Goal: Information Seeking & Learning: Learn about a topic

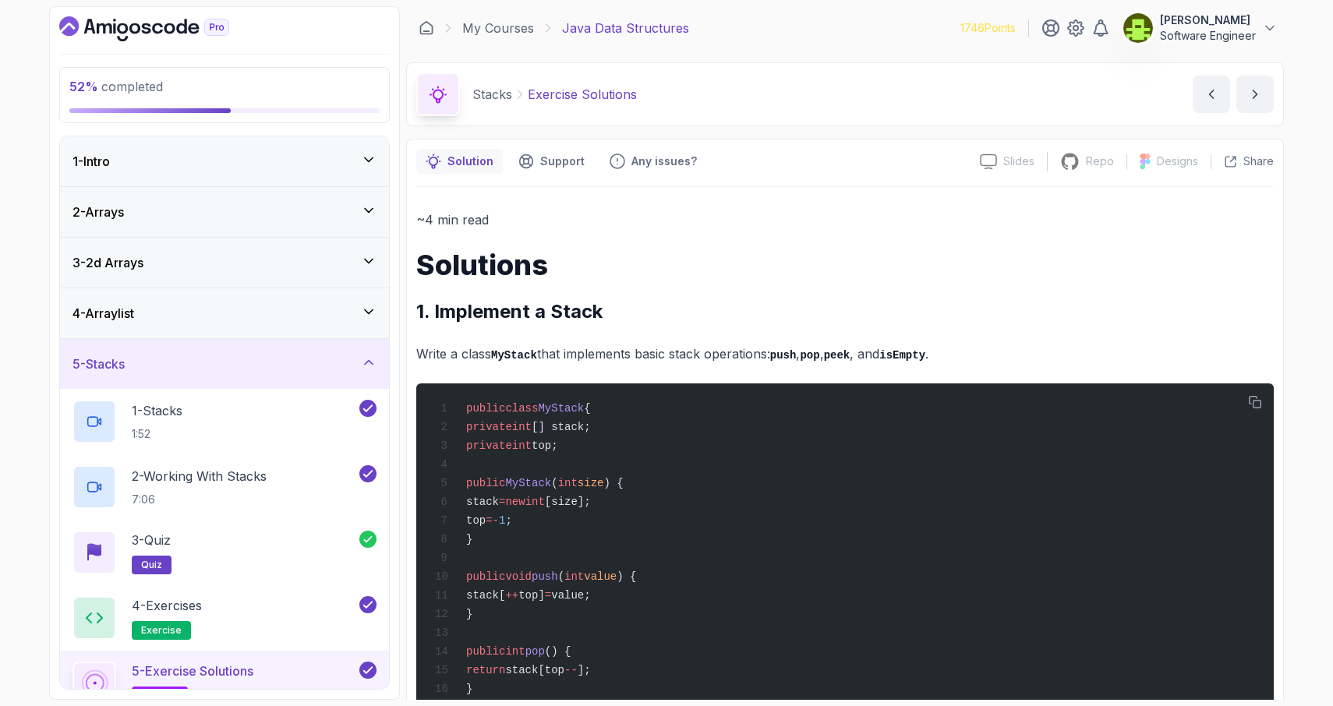
scroll to position [1805, 0]
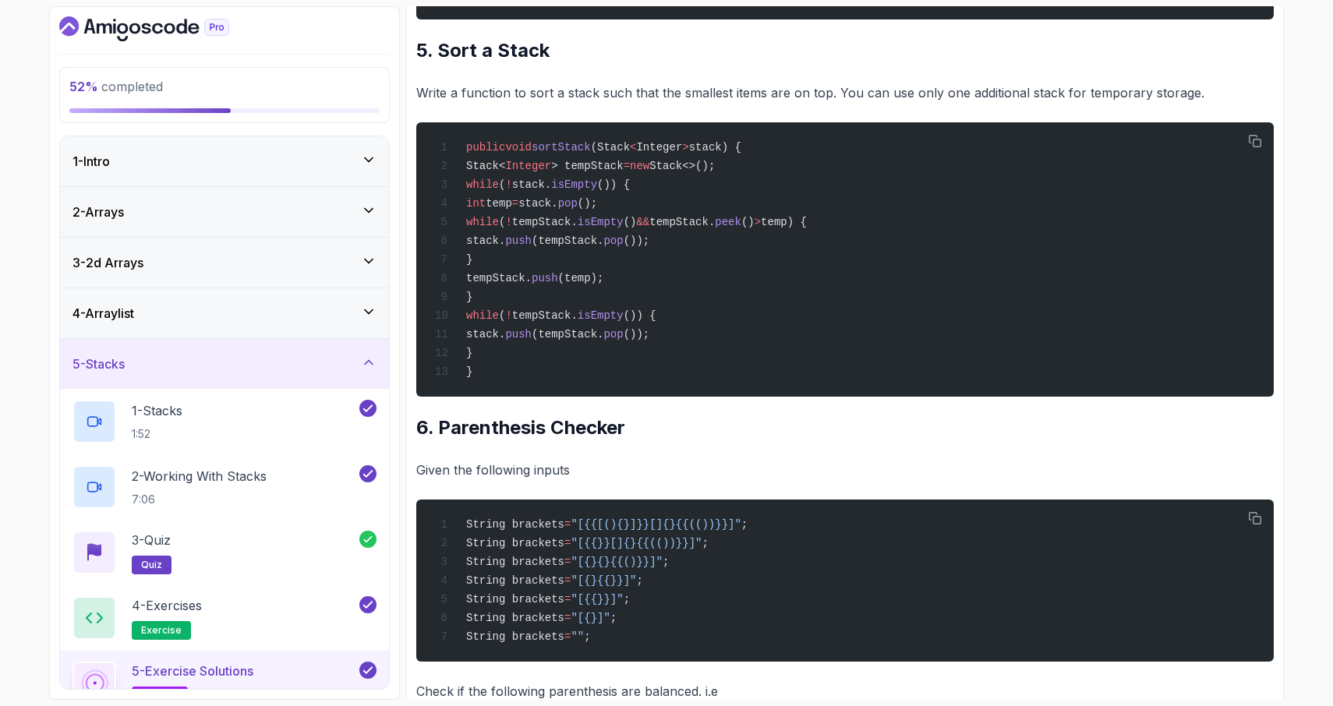
click at [10, 420] on div "52 % completed 1 - Intro 2 - Arrays 3 - 2d Arrays 4 - Arraylist 5 - Stacks 1 - …" at bounding box center [666, 353] width 1333 height 706
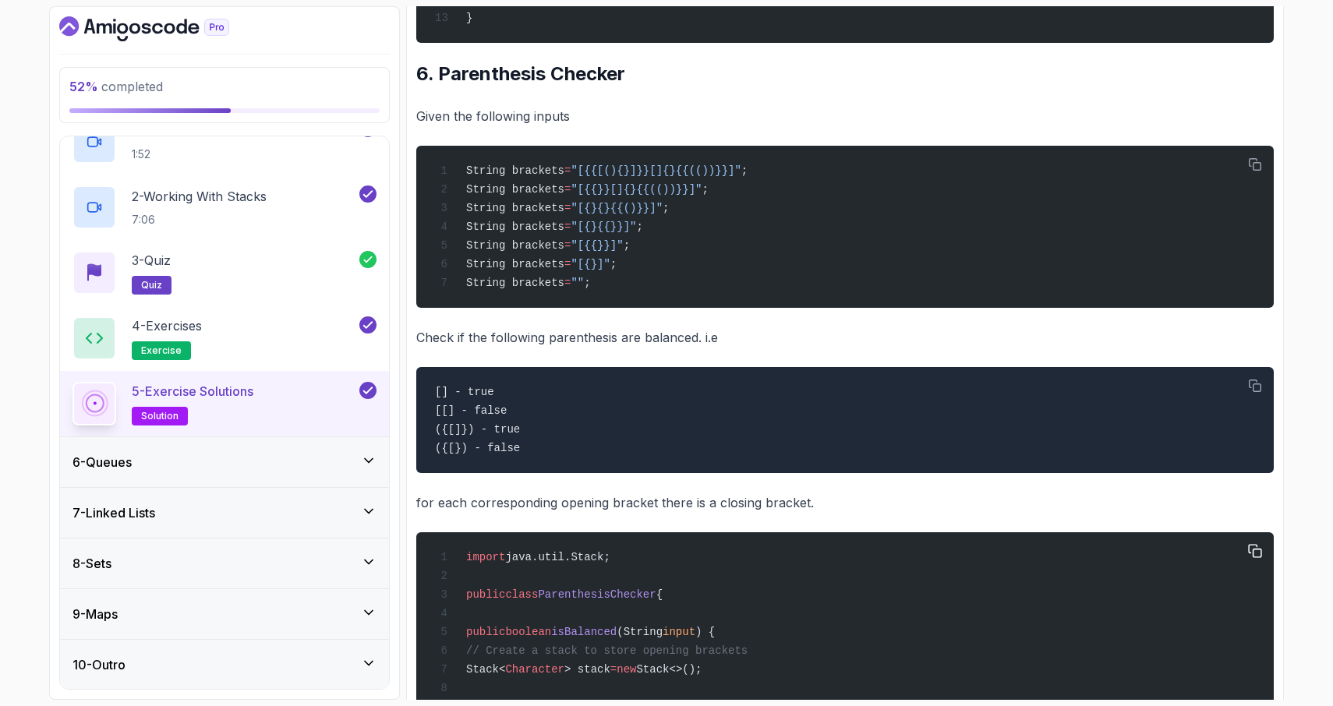
scroll to position [2155, 0]
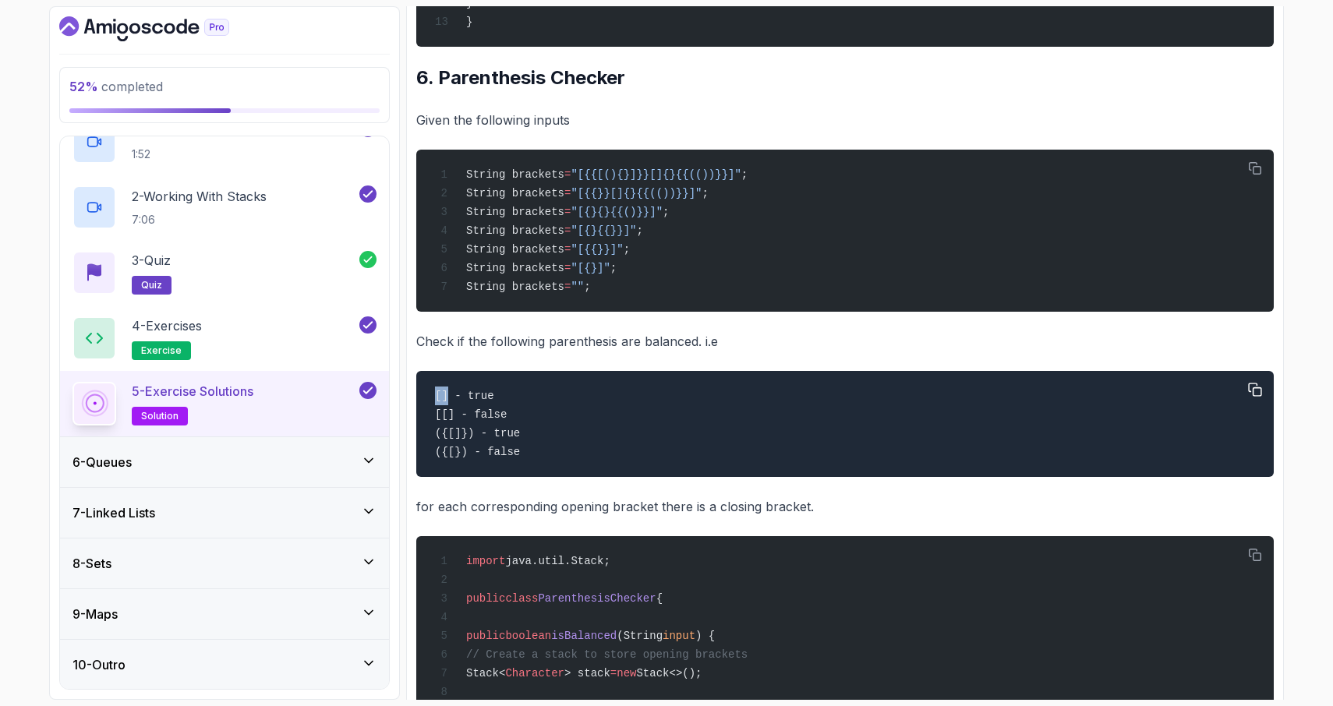
drag, startPoint x: 437, startPoint y: 457, endPoint x: 447, endPoint y: 457, distance: 10.1
click at [447, 457] on code "[] - true [[] - false ({[]}) - true ({[}) - false" at bounding box center [477, 424] width 85 height 69
copy code "[]"
drag, startPoint x: 435, startPoint y: 479, endPoint x: 454, endPoint y: 478, distance: 19.5
click at [454, 458] on code "[] - true [[] - false ({[]}) - true ({[}) - false" at bounding box center [477, 424] width 85 height 69
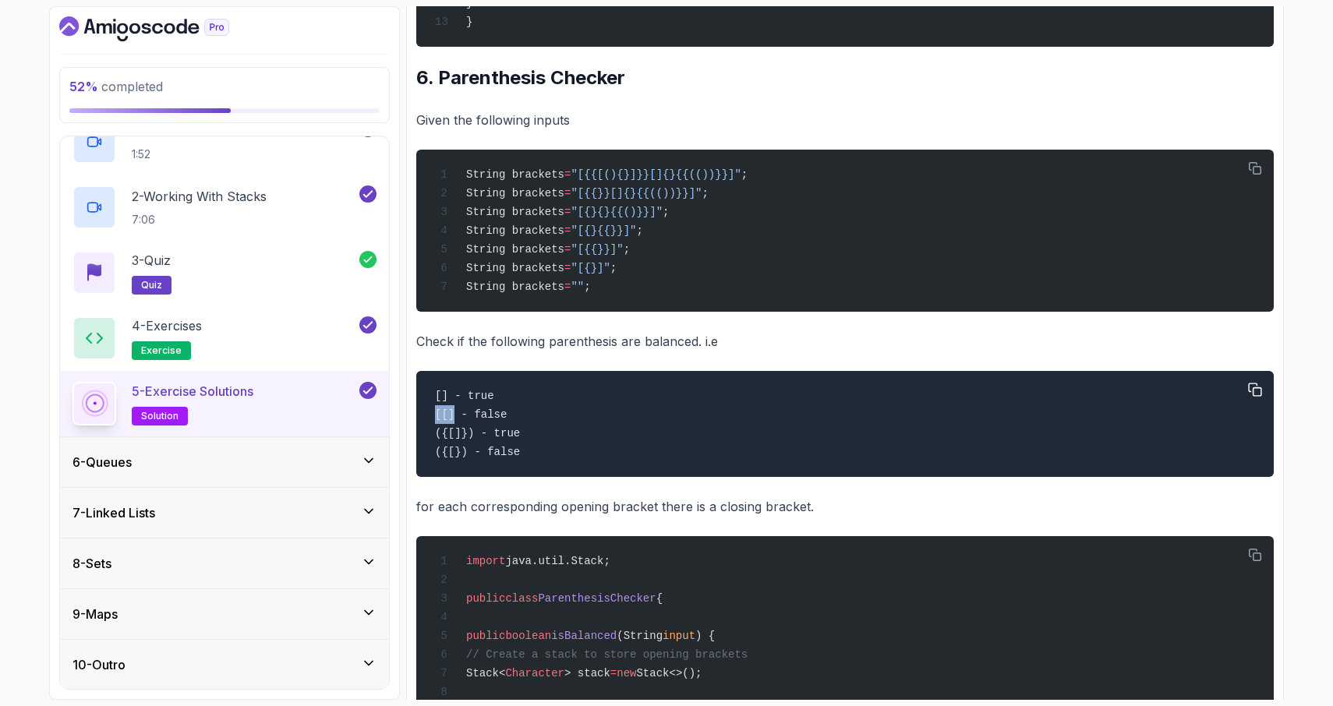
copy code "[[]"
click at [433, 468] on div "[] - true [[] - false ({[]}) - true ({[}) - false" at bounding box center [845, 423] width 832 height 87
drag, startPoint x: 435, startPoint y: 499, endPoint x: 473, endPoint y: 499, distance: 38.2
click at [473, 458] on code "[] - true [[] - false ({[]}) - true ({[}) - false" at bounding box center [477, 424] width 85 height 69
copy code "({[]})"
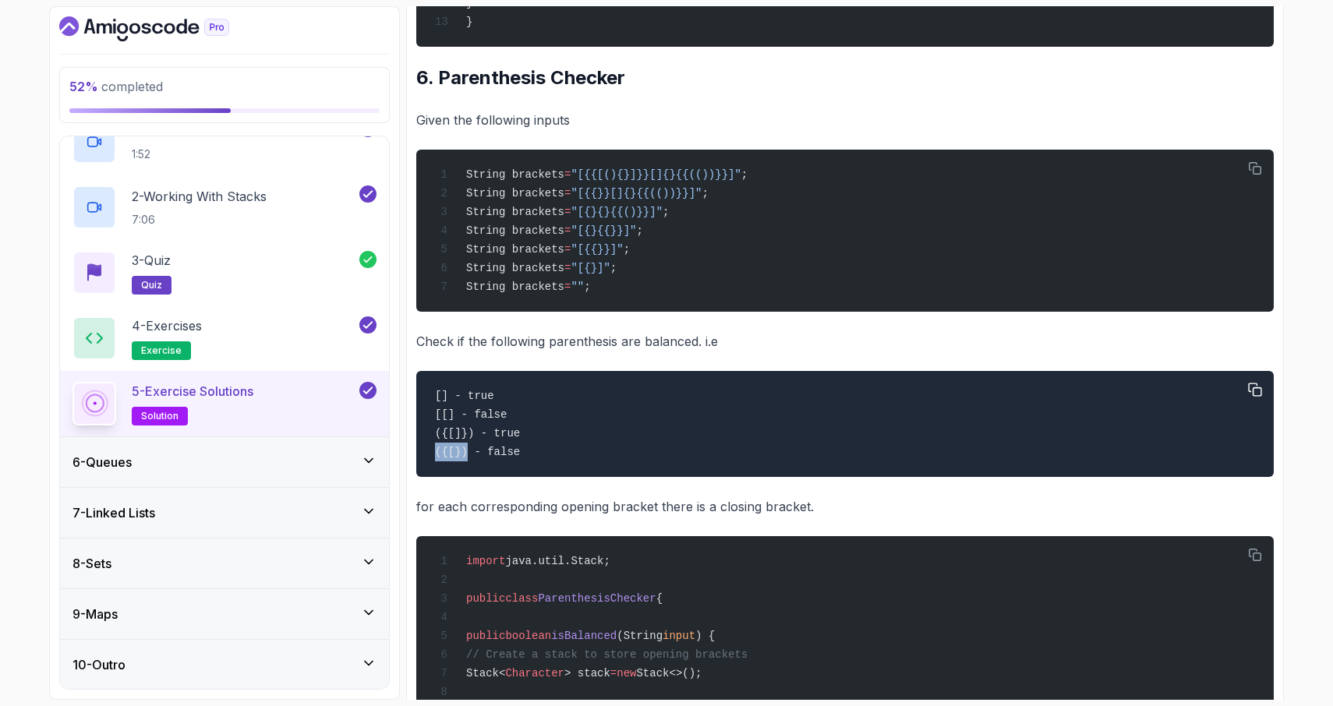
drag, startPoint x: 434, startPoint y: 519, endPoint x: 467, endPoint y: 521, distance: 32.8
click at [467, 468] on div "[] - true [[] - false ({[]}) - true ({[}) - false" at bounding box center [845, 423] width 832 height 87
copy code "({[})"
drag, startPoint x: 592, startPoint y: 232, endPoint x: 748, endPoint y: 239, distance: 156.8
click at [748, 239] on div "String brackets = "[{{[(){}]}}[]{}{{(())}}]" ; String brackets = "[{{}}[]{}{{((…" at bounding box center [845, 230] width 832 height 143
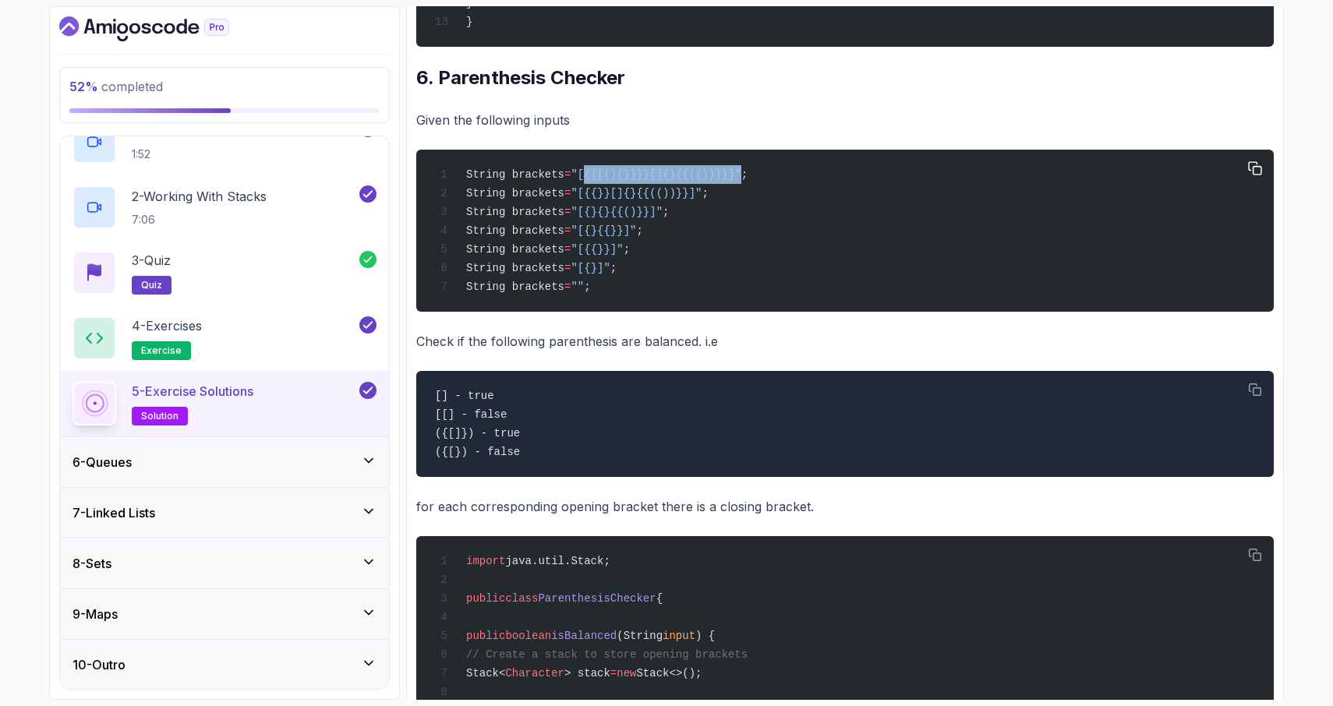
copy span "[{{[(){}]}}[]{}{{(())}}]"
drag, startPoint x: 593, startPoint y: 252, endPoint x: 707, endPoint y: 260, distance: 114.0
click at [707, 260] on div "String brackets = "[{{[(){}]}}[]{}{{(())}}]" ; String brackets = "[{{}}[]{}{{((…" at bounding box center [845, 230] width 832 height 143
copy span "[{{}}[]{}{{(())}}]"
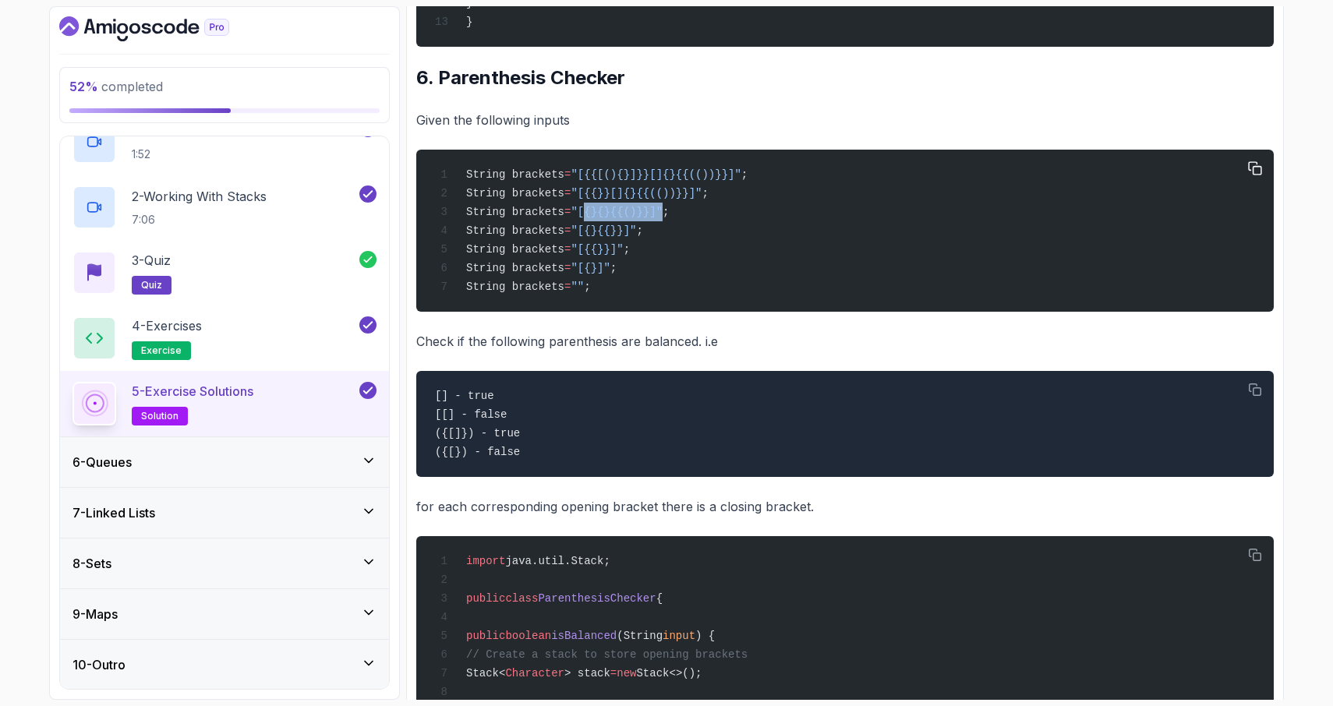
drag, startPoint x: 593, startPoint y: 272, endPoint x: 668, endPoint y: 279, distance: 75.1
click at [668, 279] on div "String brackets = "[{{[(){}]}}[]{}{{(())}}]" ; String brackets = "[{{}}[]{}{{((…" at bounding box center [845, 230] width 832 height 143
copy span "[{}{}{{()}}]"
drag, startPoint x: 592, startPoint y: 290, endPoint x: 642, endPoint y: 294, distance: 50.0
click at [636, 237] on span ""[{}{{}}]"" at bounding box center [602, 230] width 65 height 12
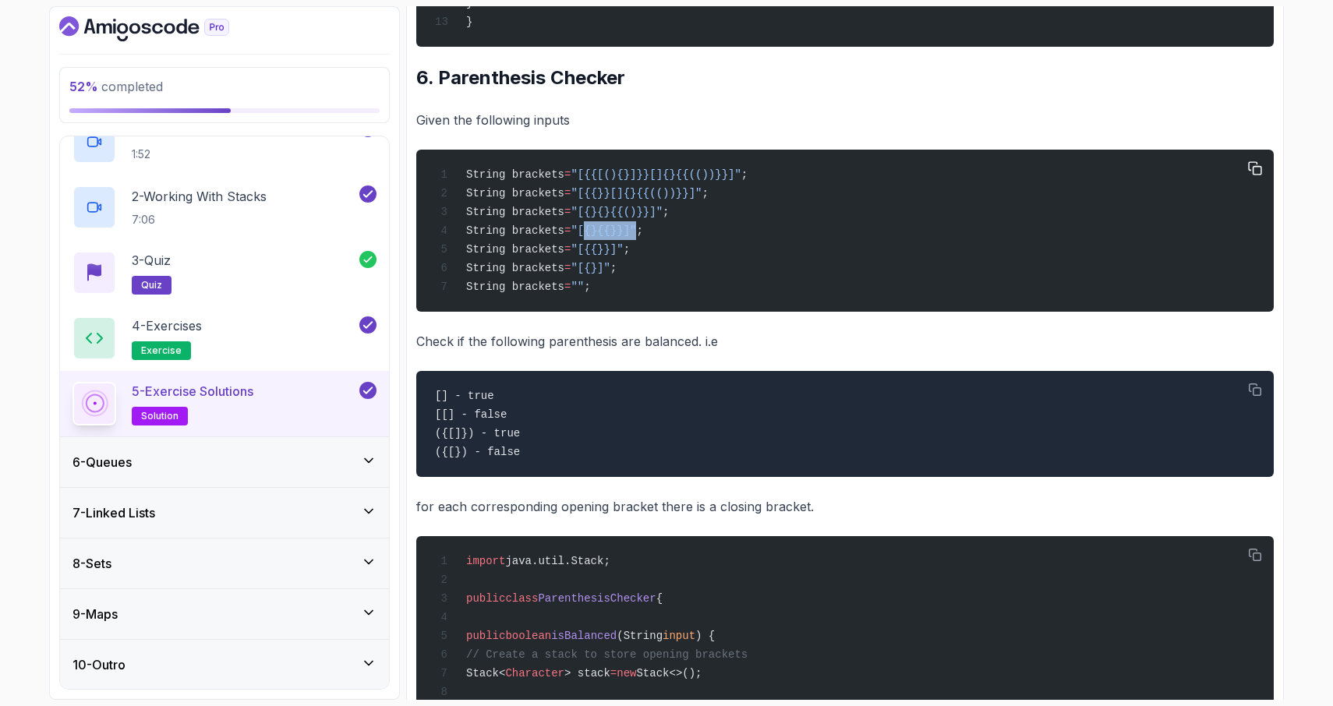
copy span "[{}{{}}]"
drag, startPoint x: 594, startPoint y: 313, endPoint x: 628, endPoint y: 310, distance: 34.4
click at [623, 256] on span ""[{{}}]"" at bounding box center [596, 249] width 52 height 12
drag, startPoint x: 591, startPoint y: 310, endPoint x: 628, endPoint y: 307, distance: 37.5
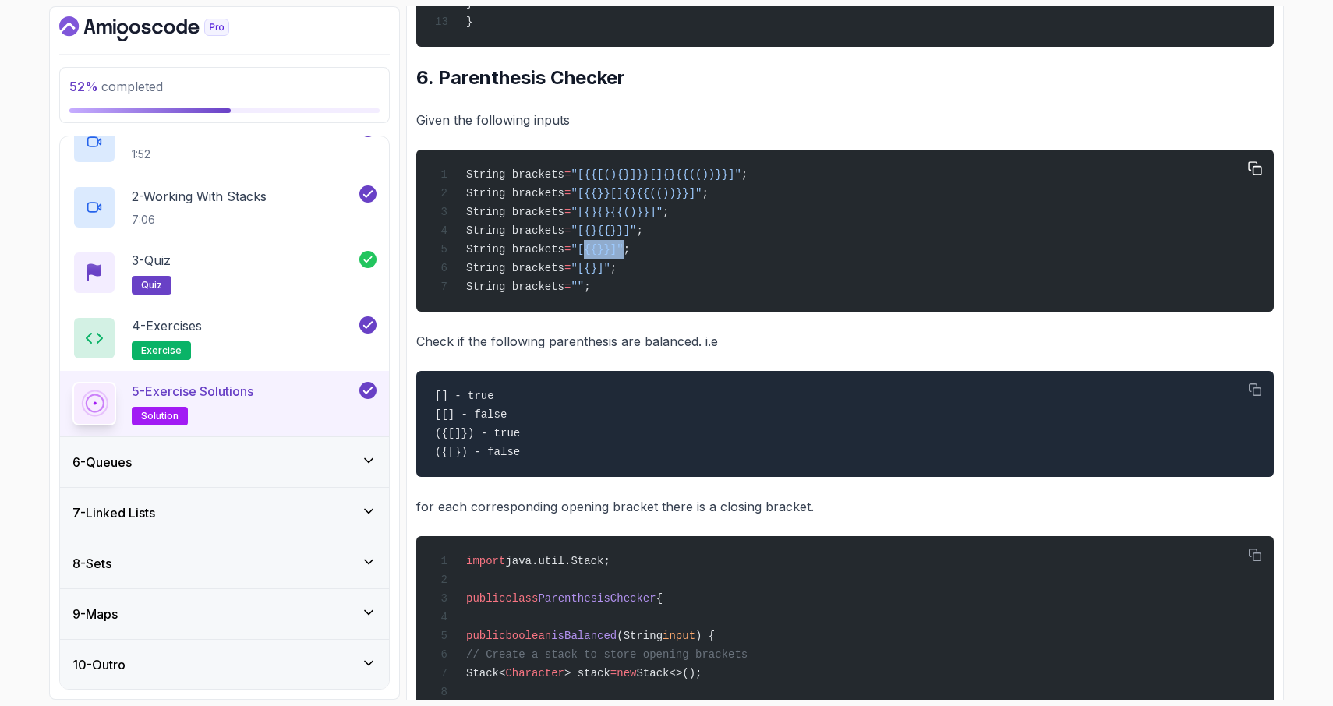
click at [623, 256] on span ""[{{}}]"" at bounding box center [596, 249] width 52 height 12
drag, startPoint x: 593, startPoint y: 329, endPoint x: 616, endPoint y: 331, distance: 22.7
click at [609, 274] on span ""[{}]"" at bounding box center [589, 268] width 39 height 12
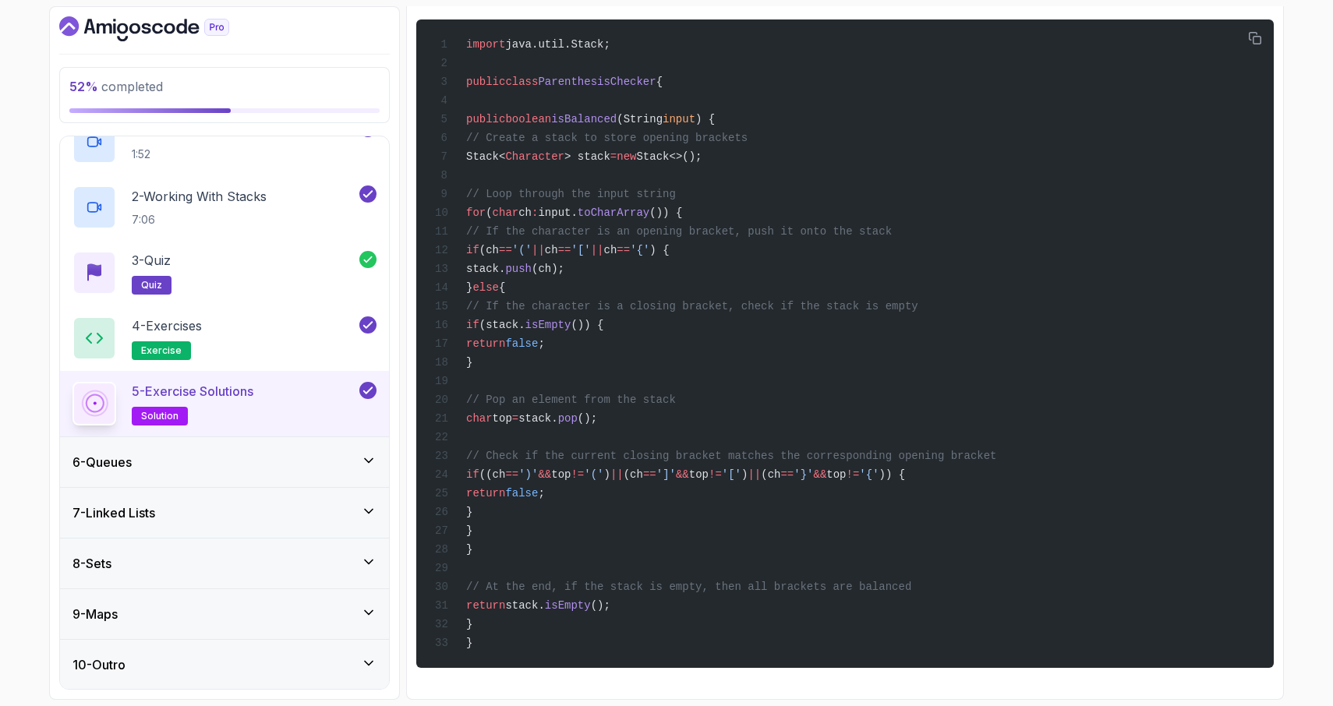
scroll to position [2762, 0]
click at [224, 465] on div "6 - Queues" at bounding box center [224, 462] width 304 height 19
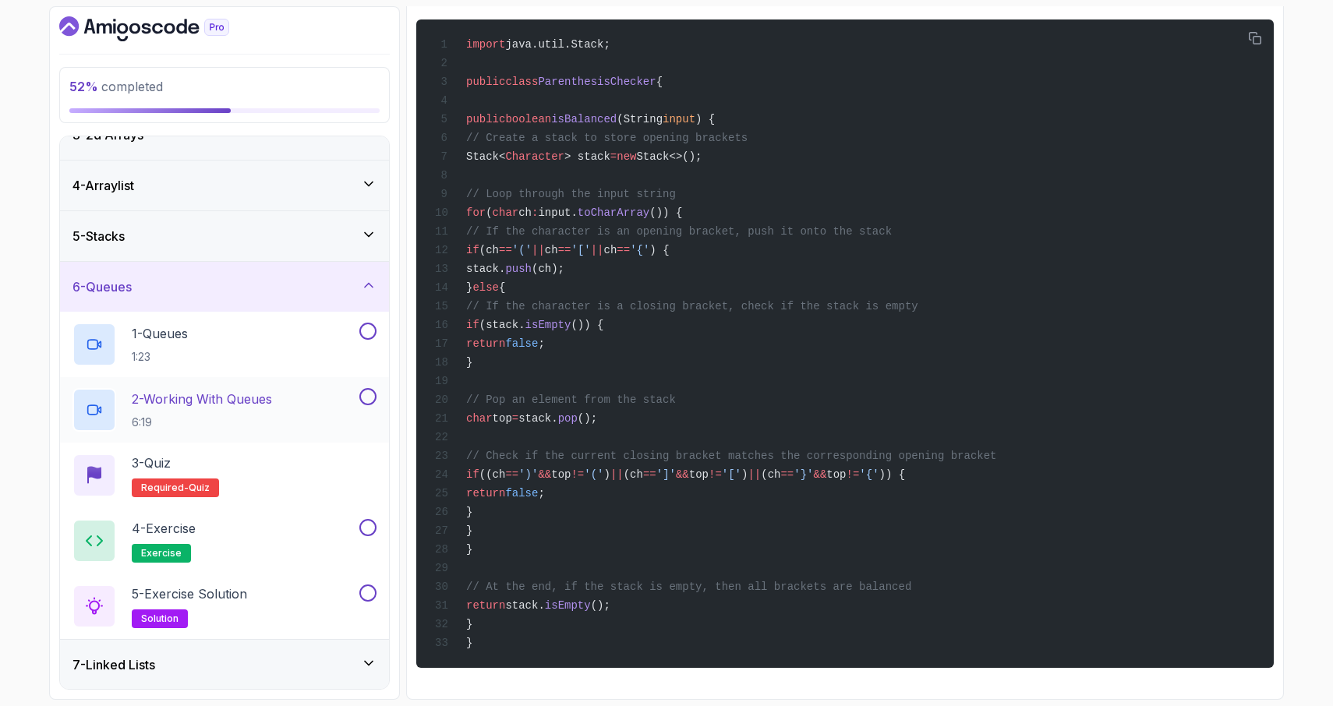
scroll to position [264, 0]
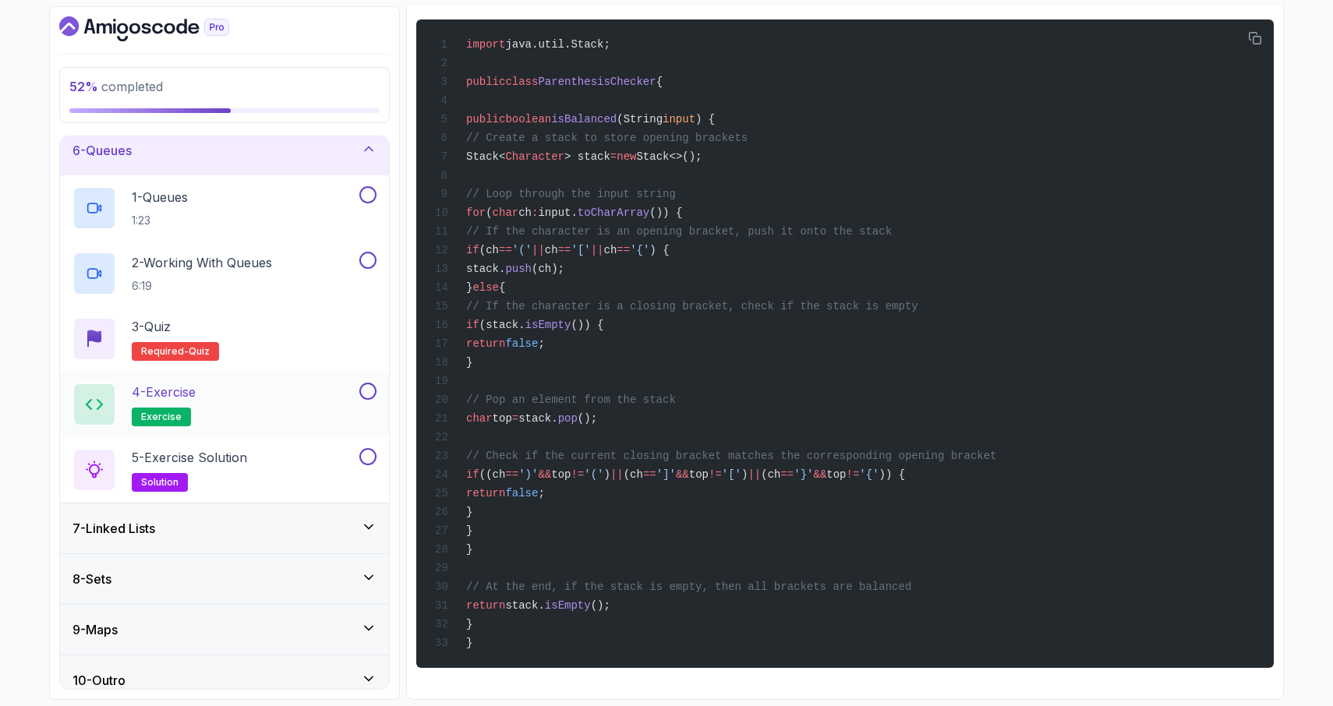
click at [274, 422] on div "4 - Exercise exercise" at bounding box center [214, 405] width 284 height 44
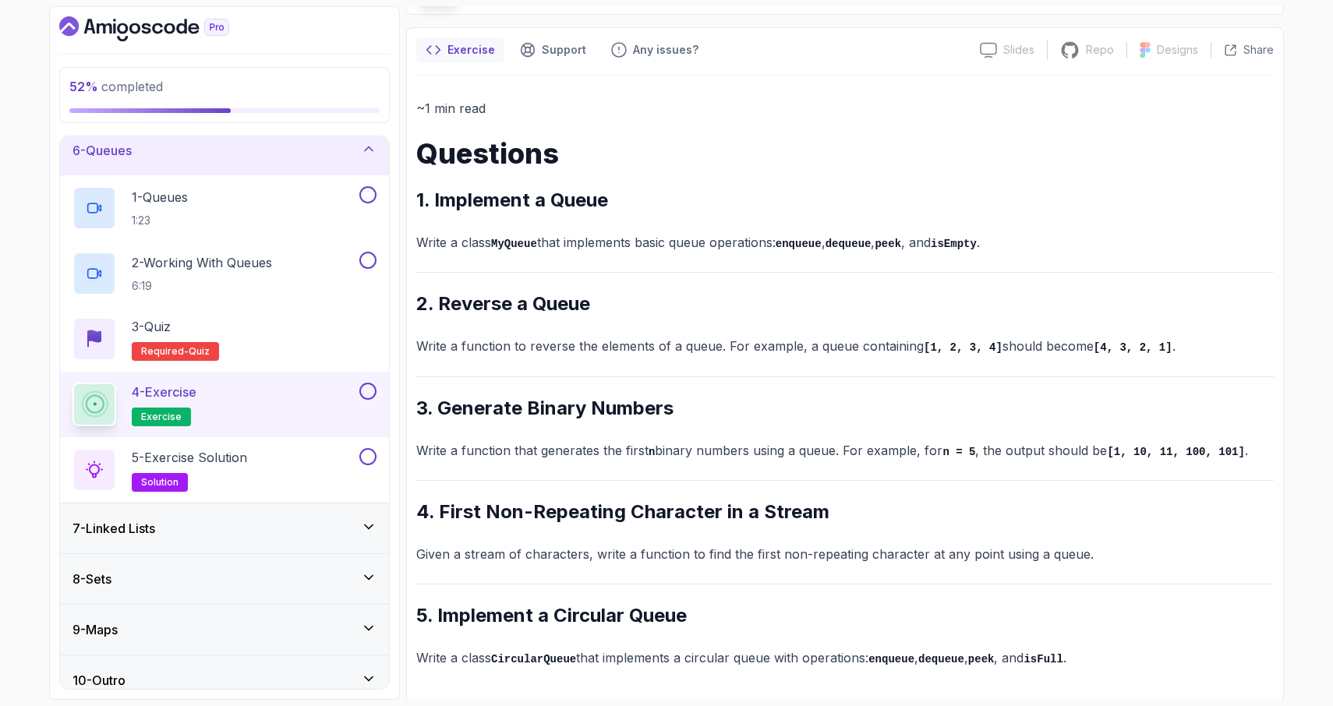
click at [302, 538] on div "7 - Linked Lists" at bounding box center [224, 528] width 329 height 50
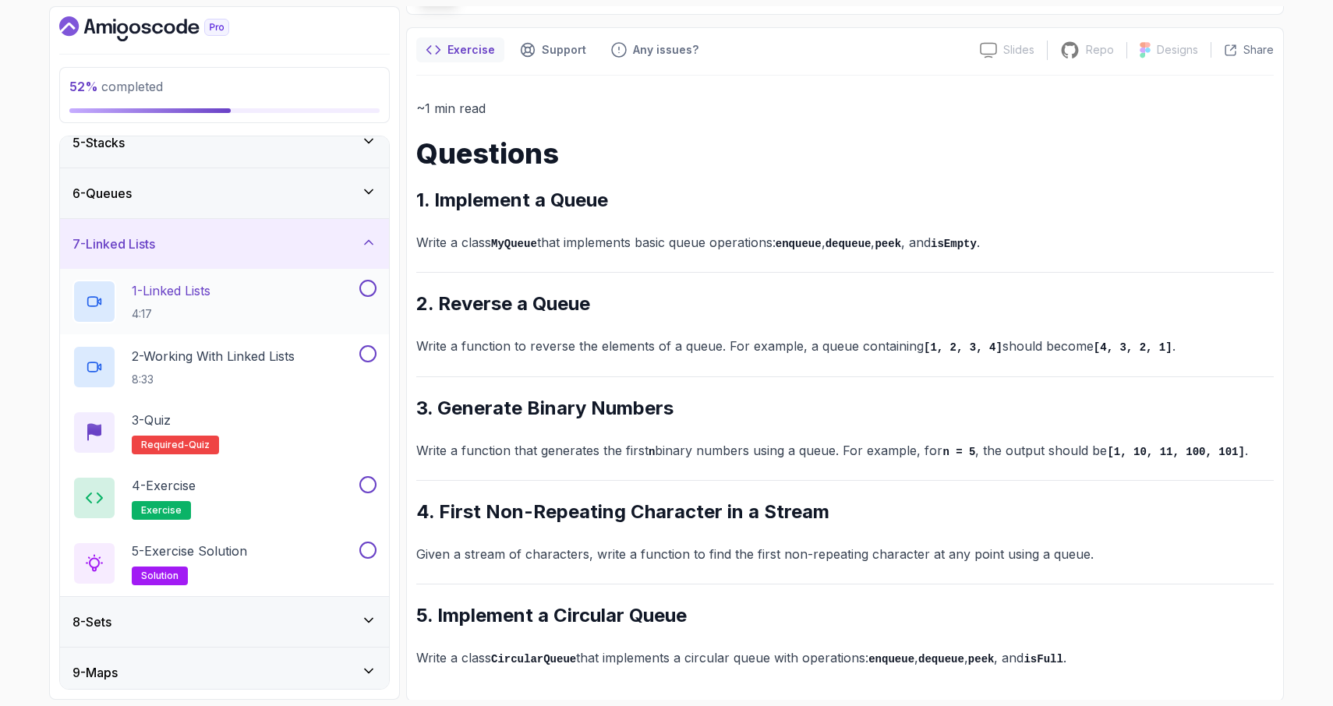
scroll to position [227, 0]
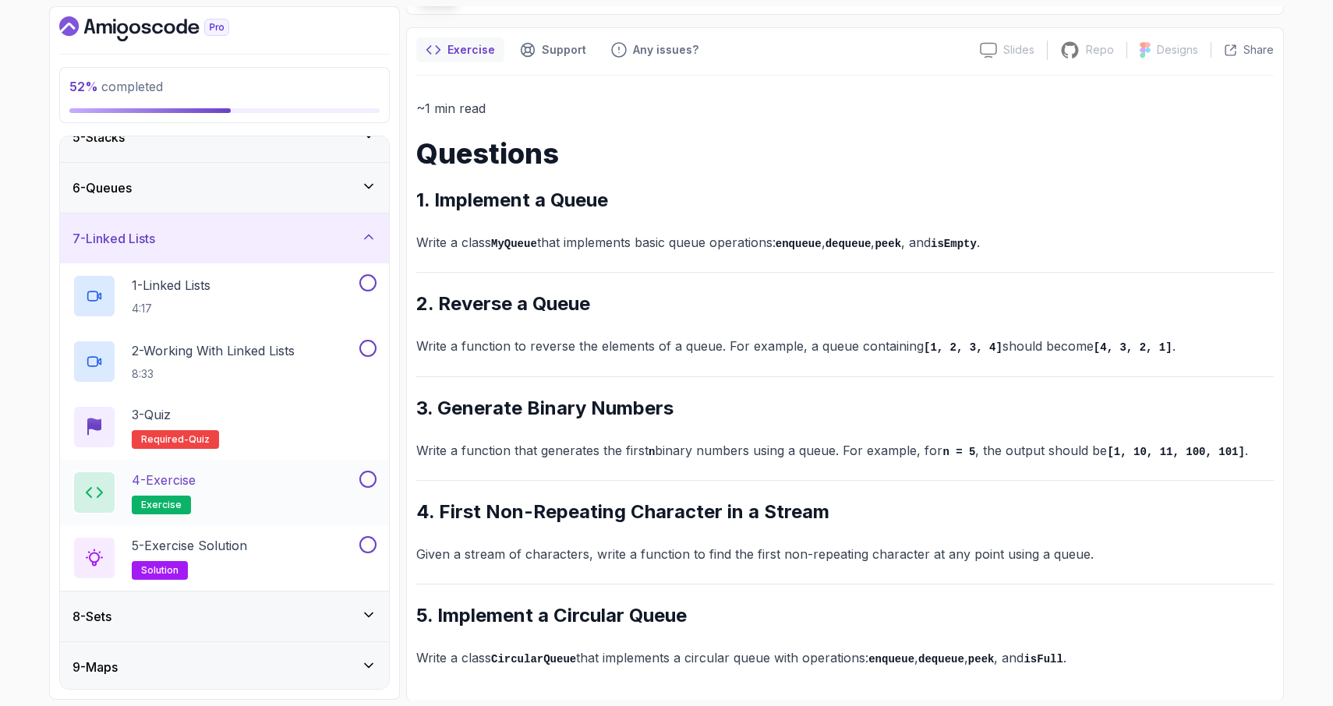
click at [321, 492] on div "4 - Exercise exercise" at bounding box center [214, 493] width 284 height 44
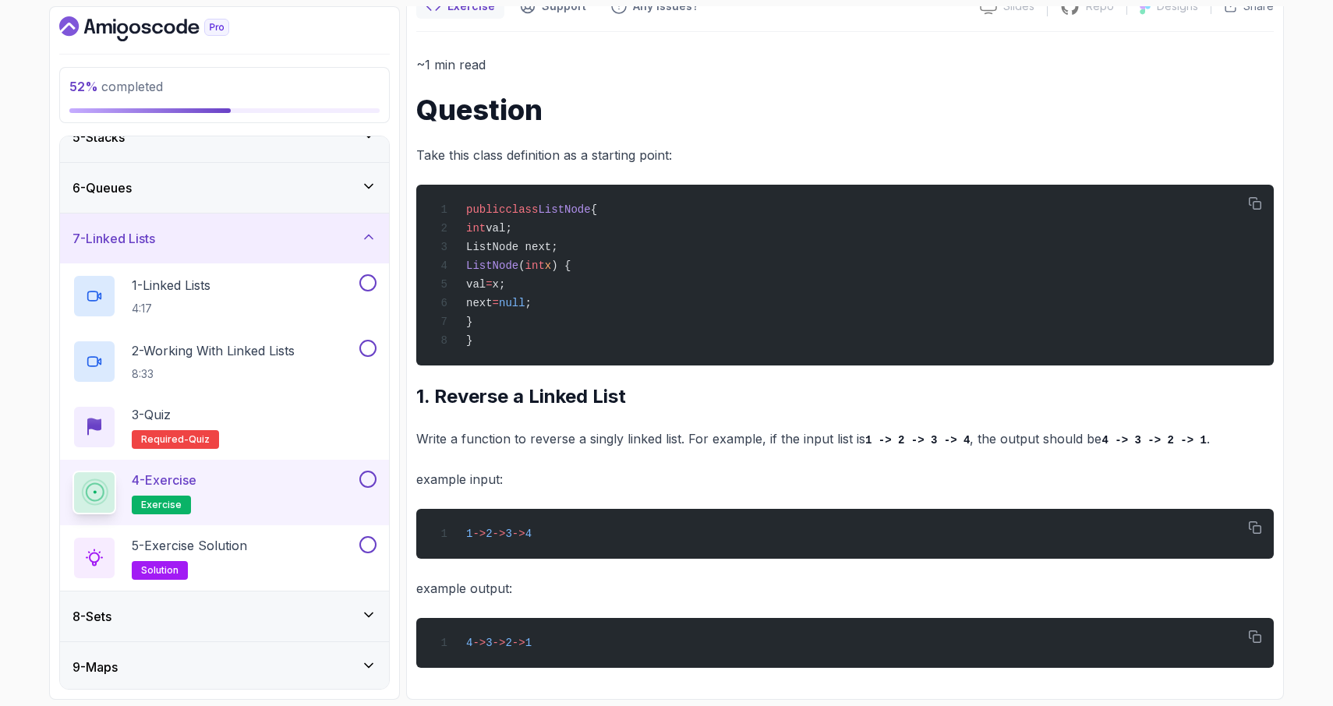
click at [299, 609] on div "8 - Sets" at bounding box center [224, 616] width 304 height 19
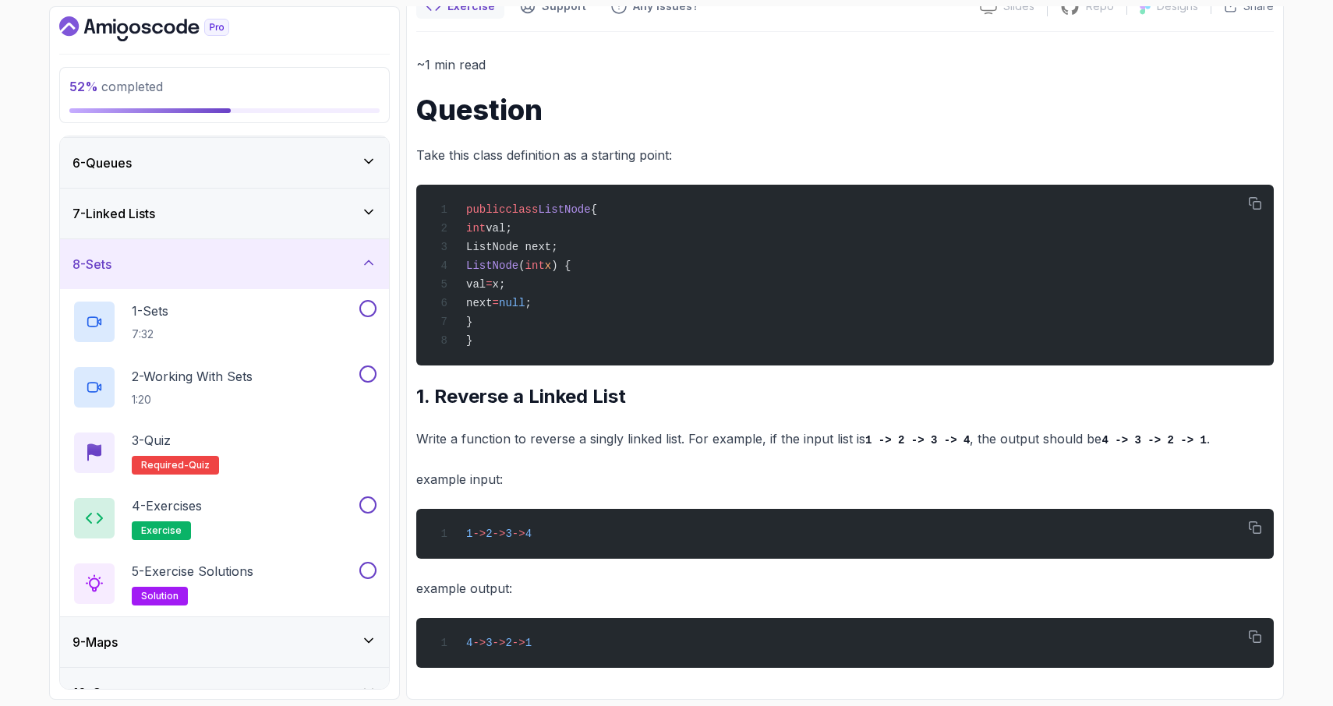
scroll to position [280, 0]
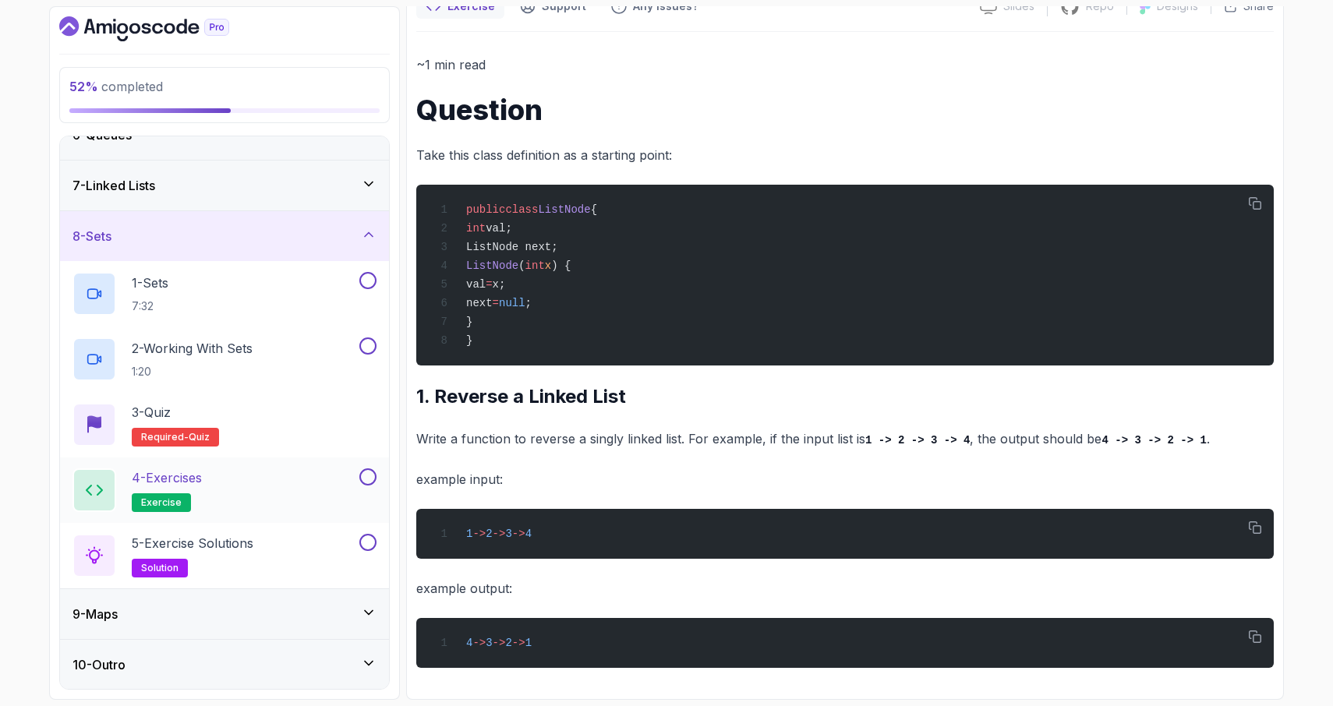
click at [305, 481] on div "4 - Exercises exercise" at bounding box center [214, 490] width 284 height 44
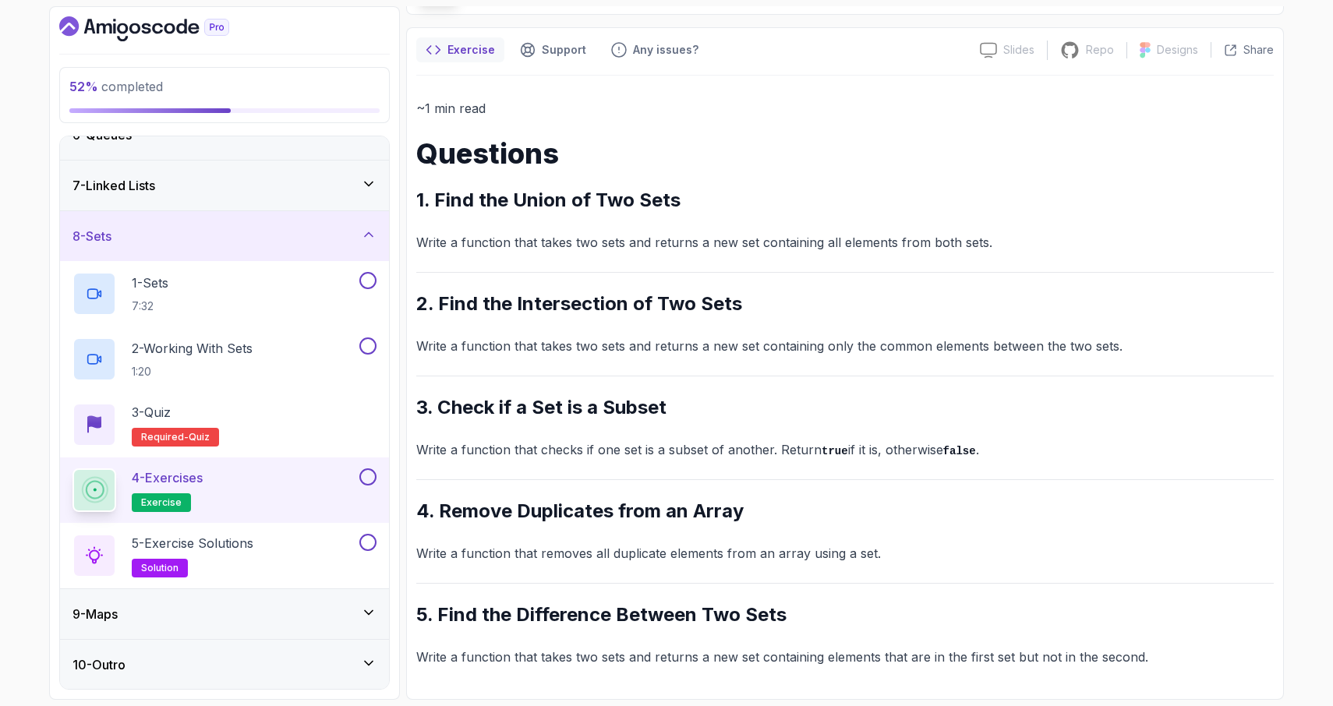
scroll to position [111, 0]
click at [144, 621] on div "9 - Maps" at bounding box center [224, 614] width 304 height 19
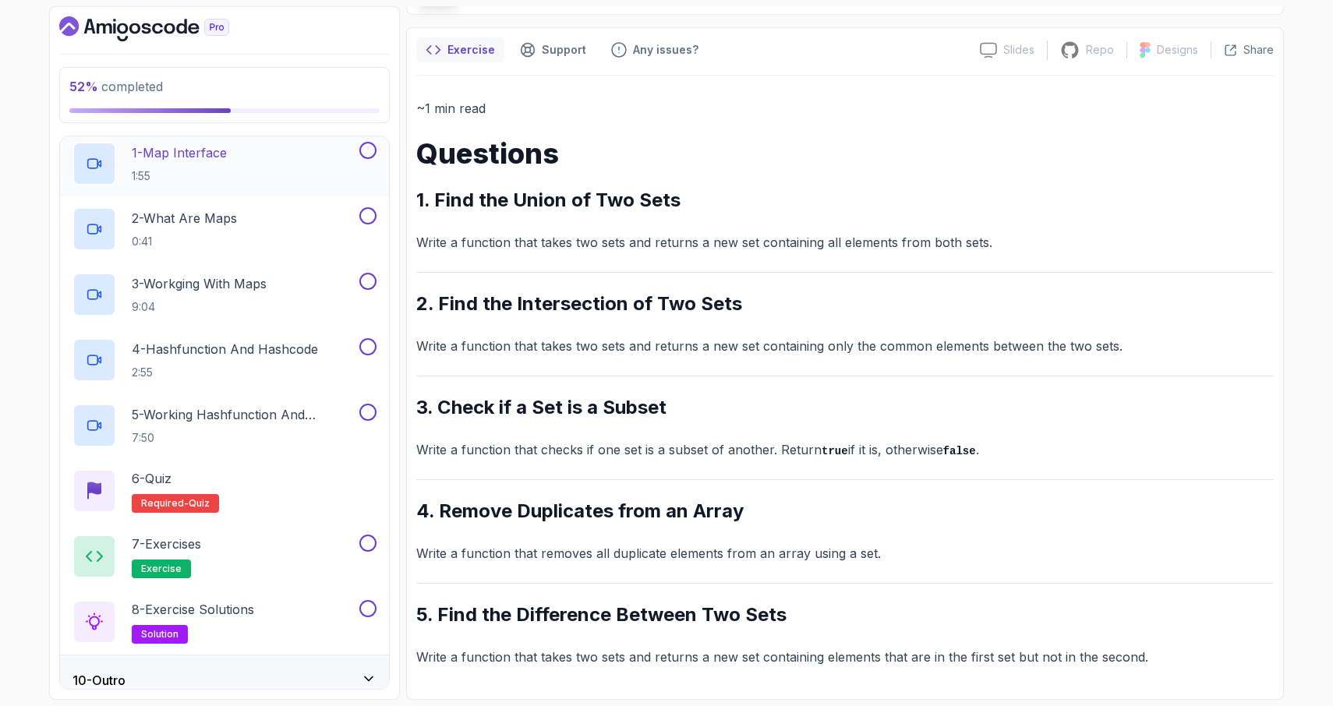
scroll to position [476, 0]
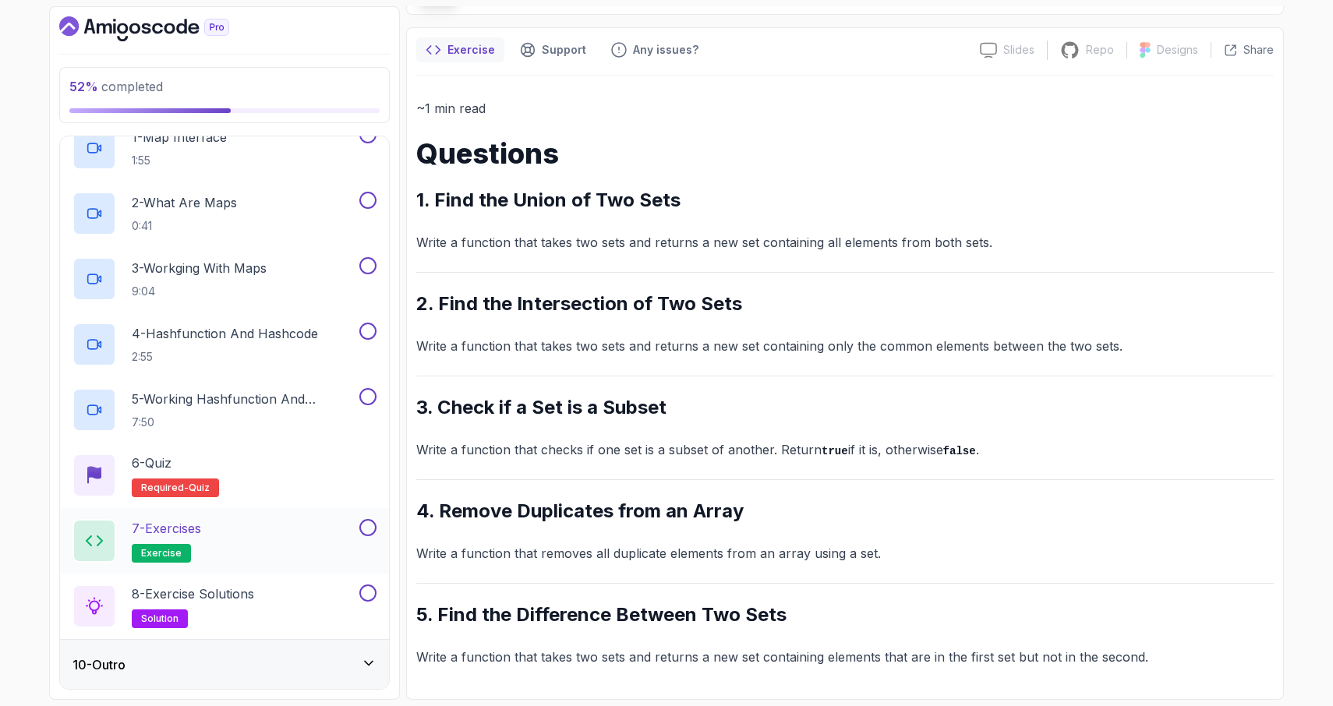
click at [244, 535] on div "7 - Exercises exercise" at bounding box center [214, 541] width 284 height 44
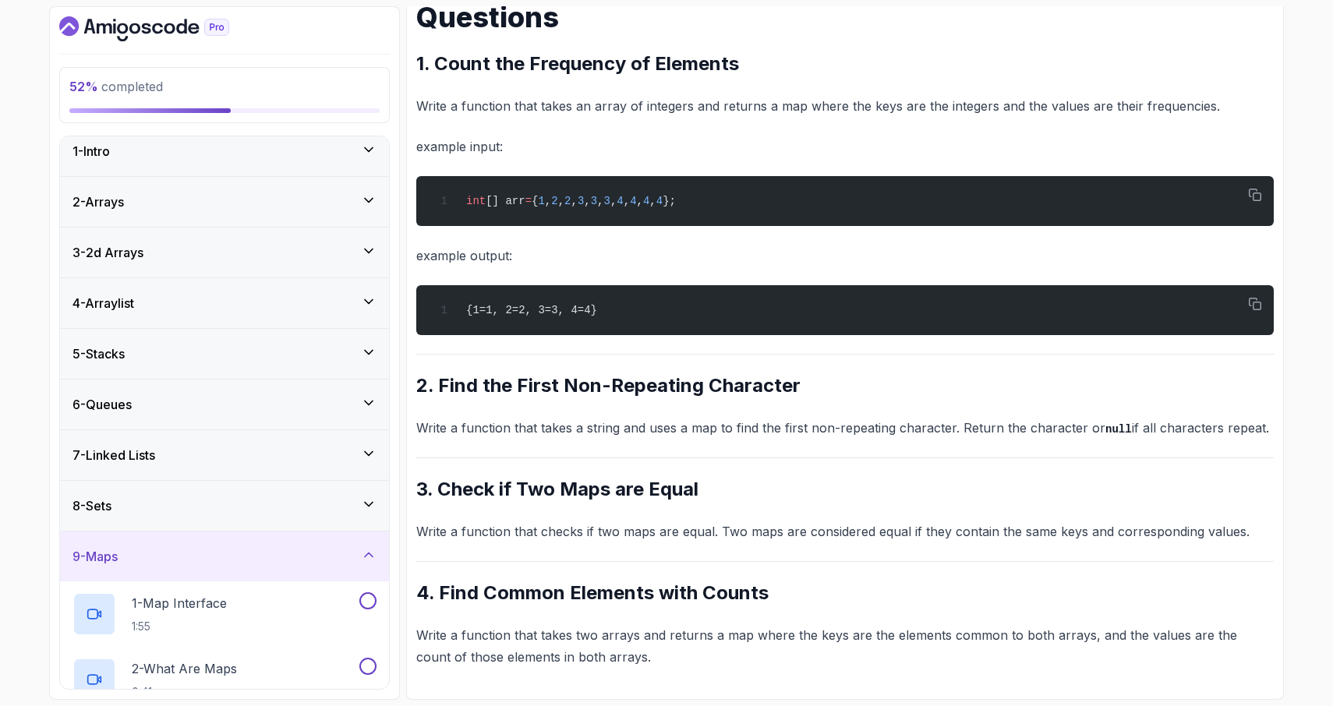
scroll to position [5, 0]
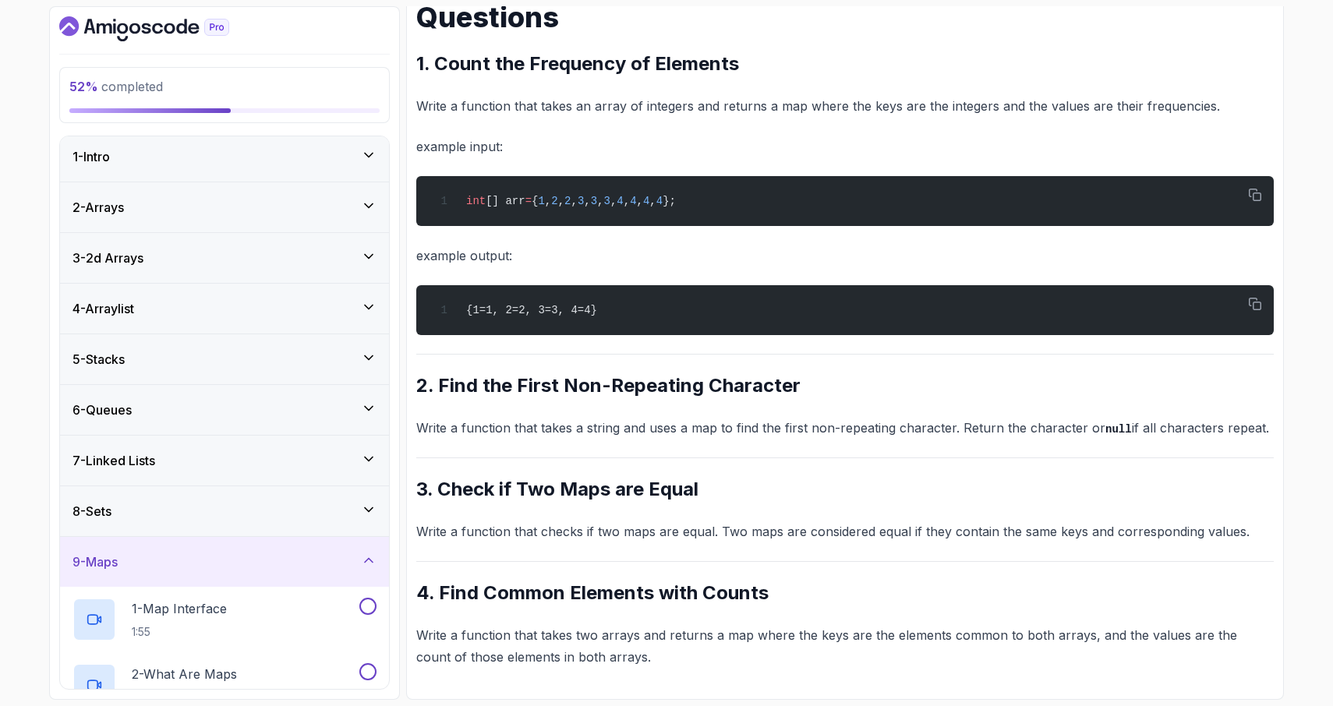
click at [262, 409] on div "6 - Queues" at bounding box center [224, 410] width 304 height 19
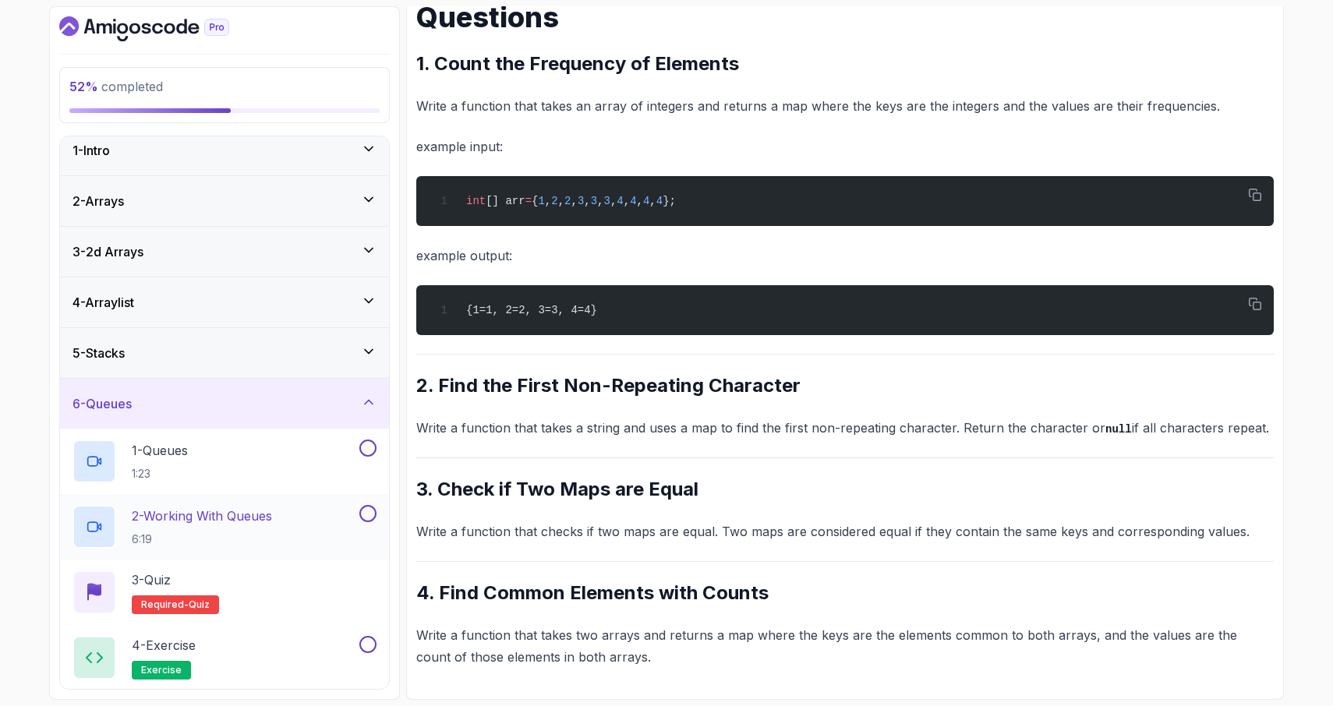
scroll to position [0, 0]
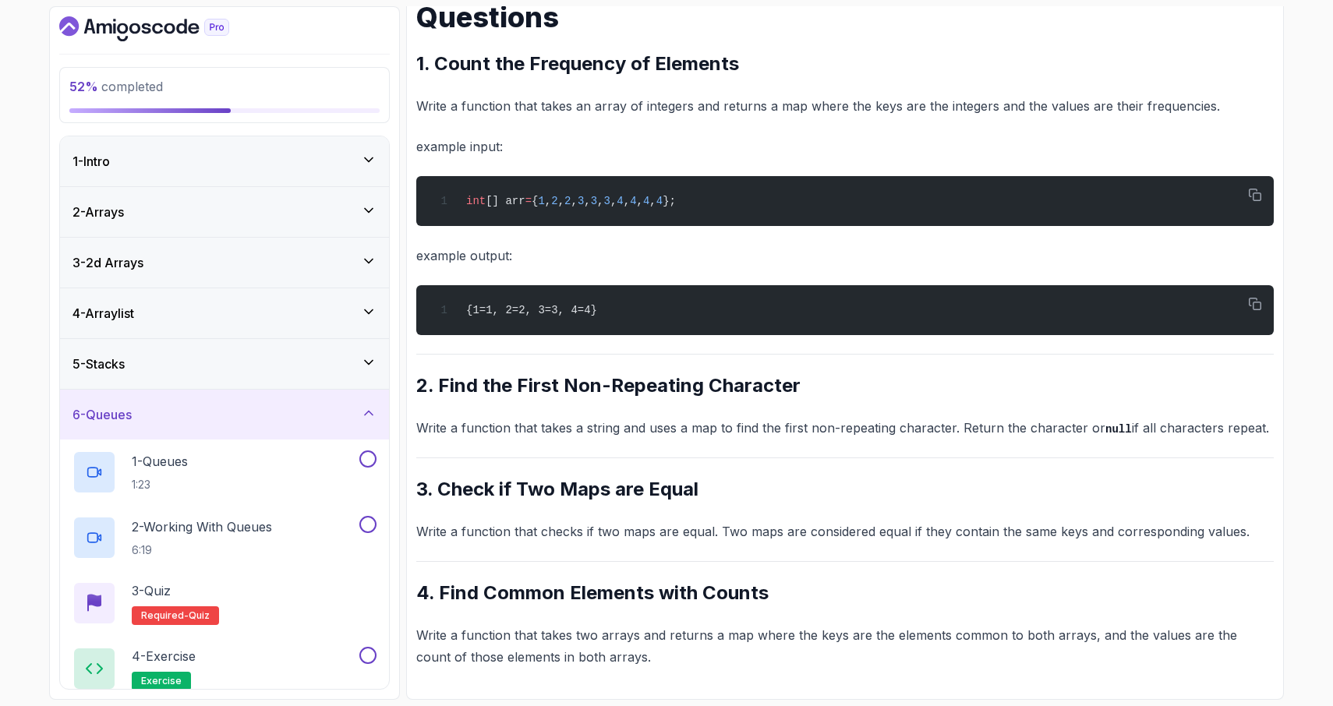
click at [223, 366] on div "5 - Stacks" at bounding box center [224, 364] width 304 height 19
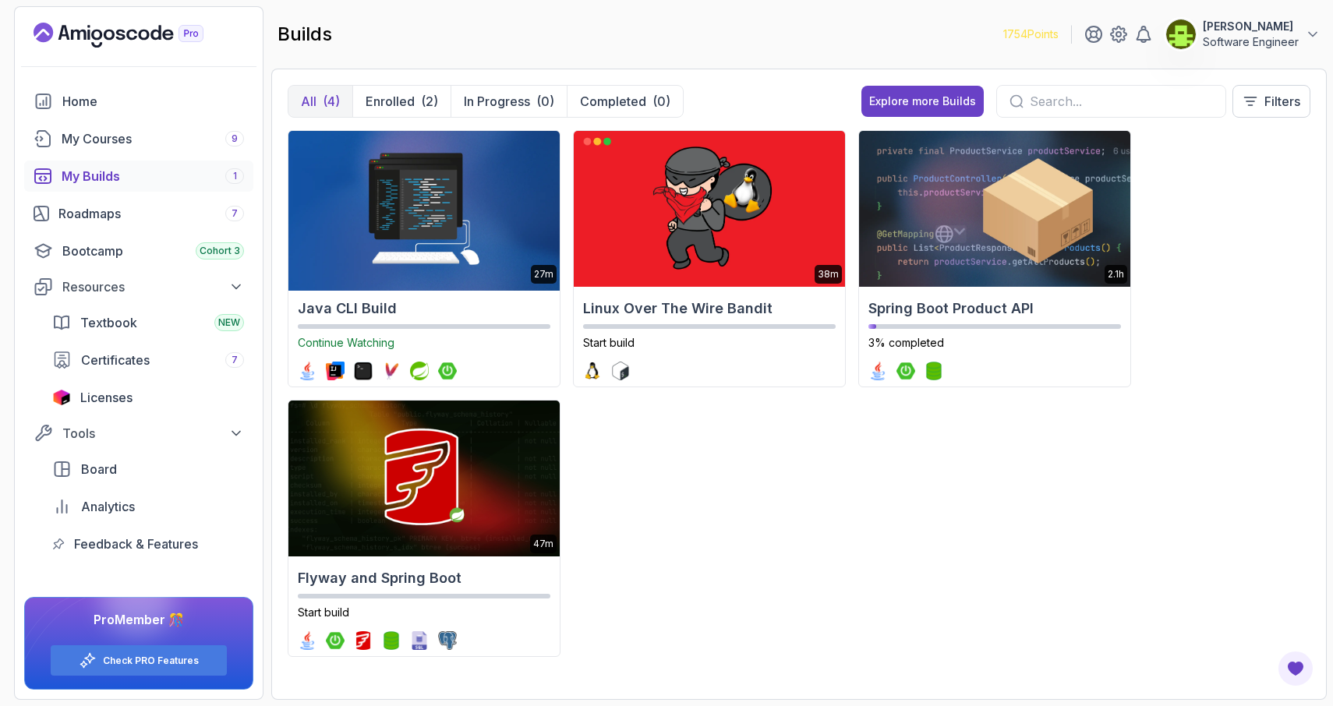
click at [429, 225] on img at bounding box center [423, 209] width 284 height 164
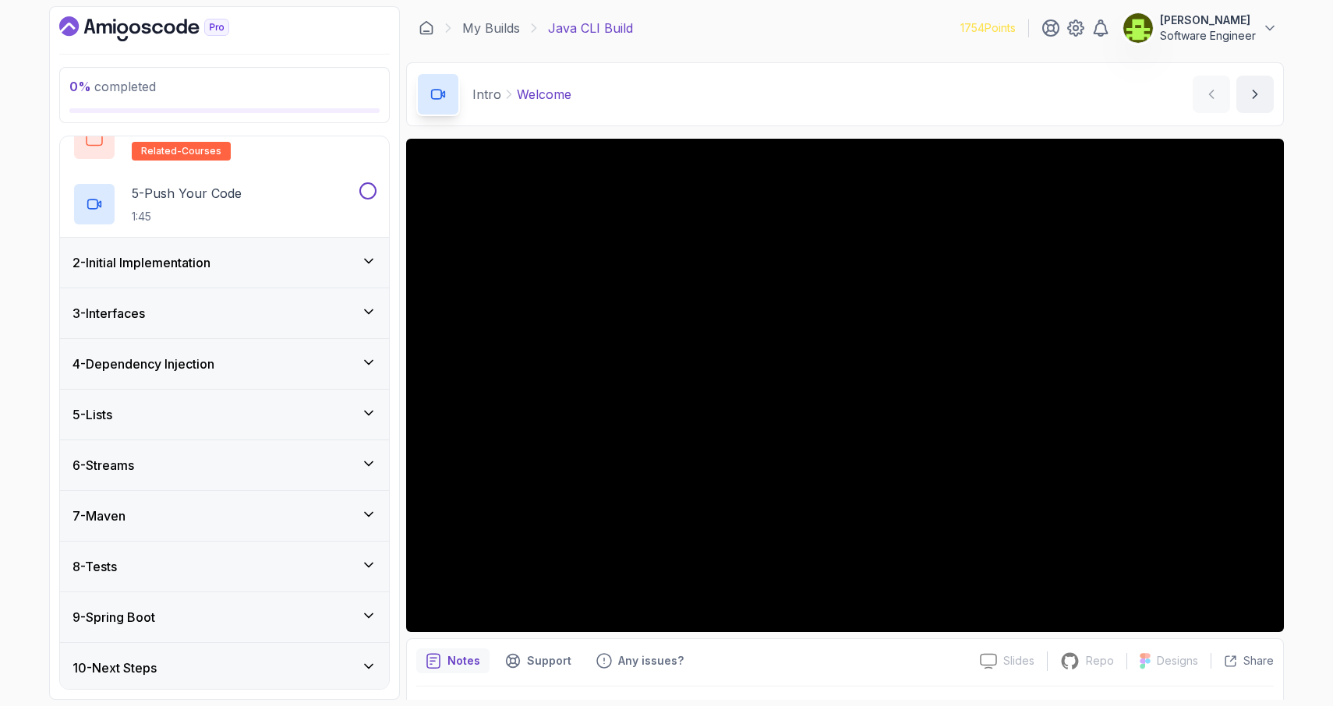
scroll to position [280, 0]
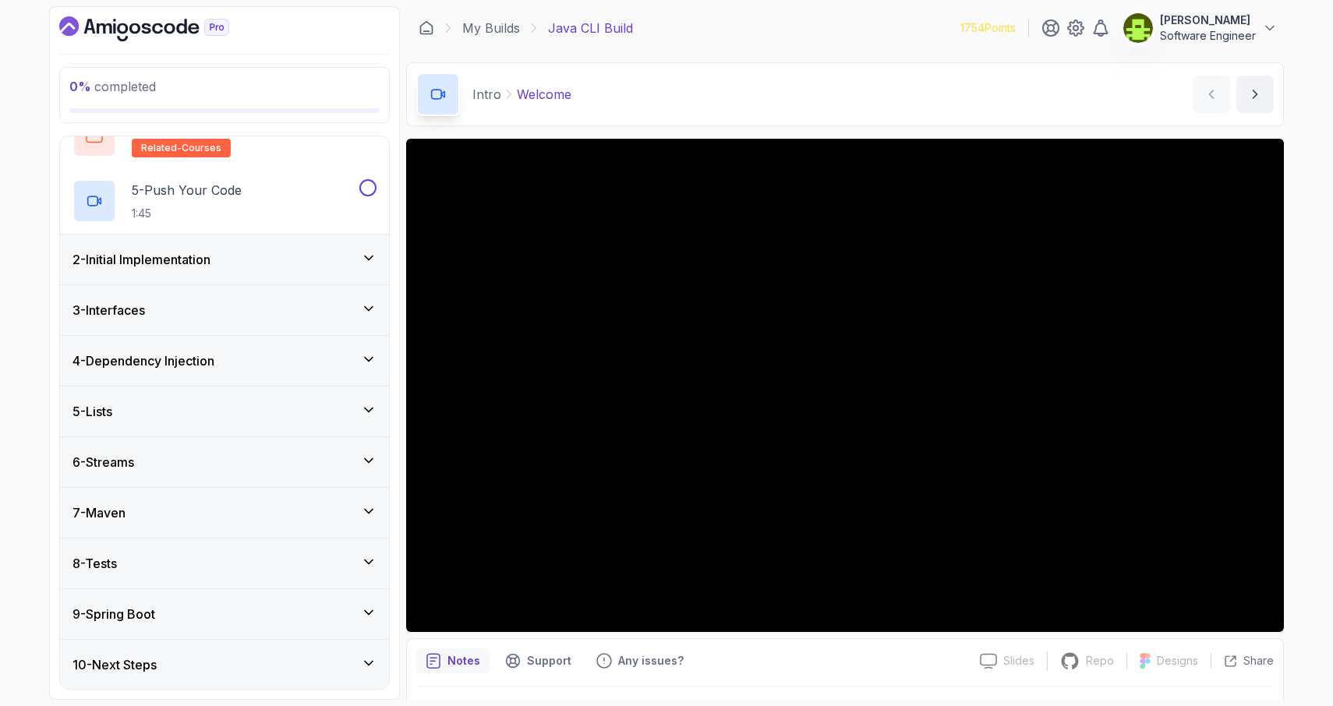
click at [263, 267] on div "2 - Initial Implementation" at bounding box center [224, 259] width 304 height 19
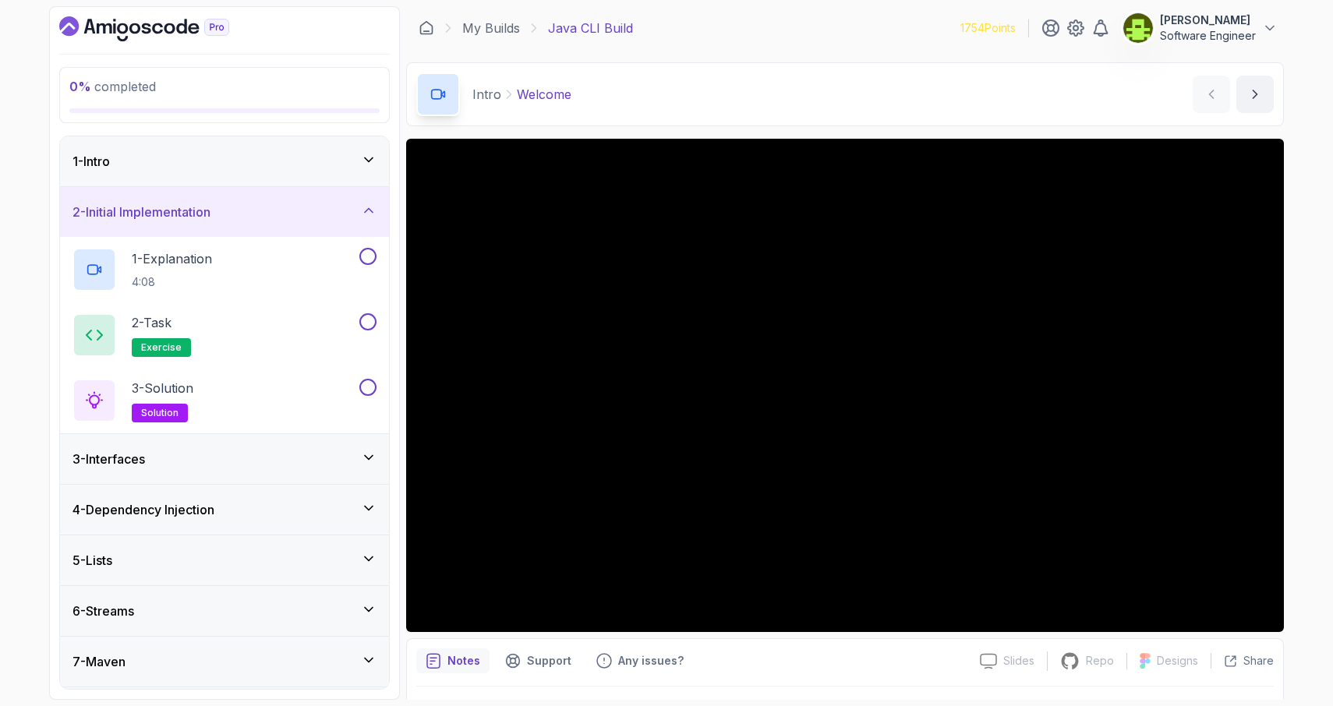
scroll to position [8, 0]
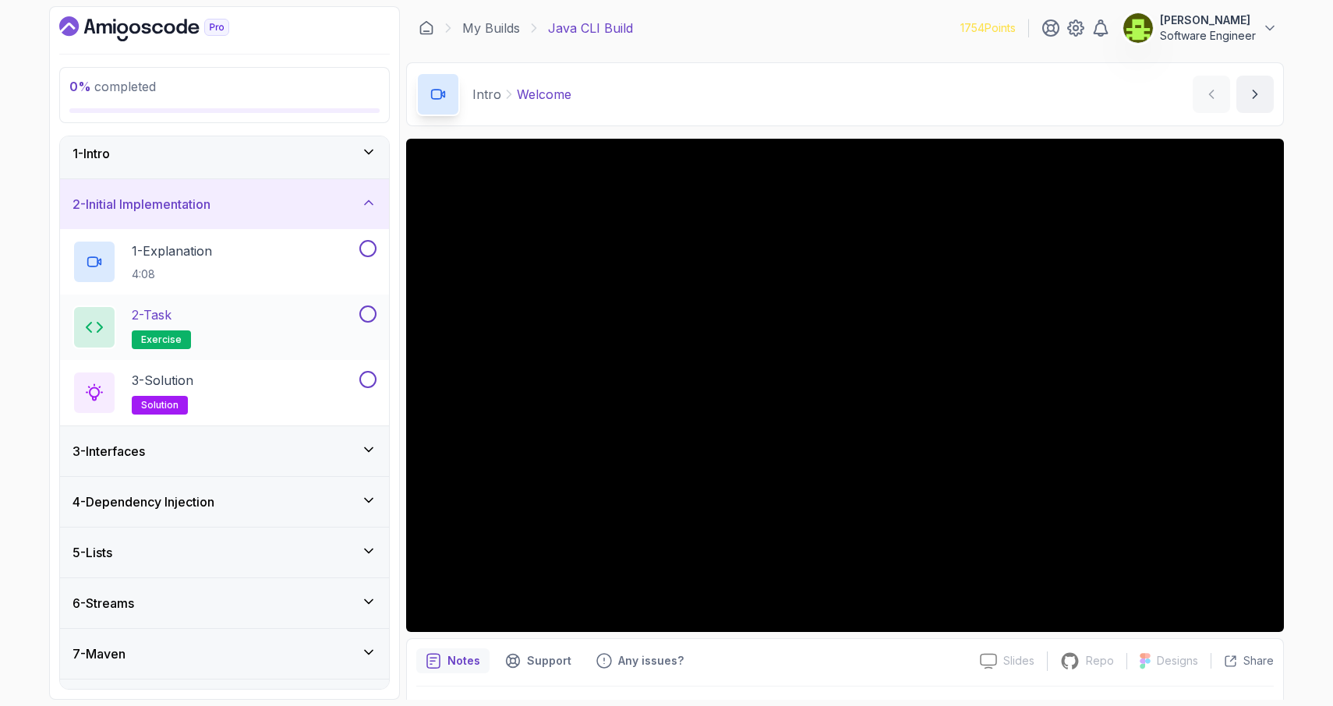
click at [252, 324] on div "2 - Task exercise" at bounding box center [214, 327] width 284 height 44
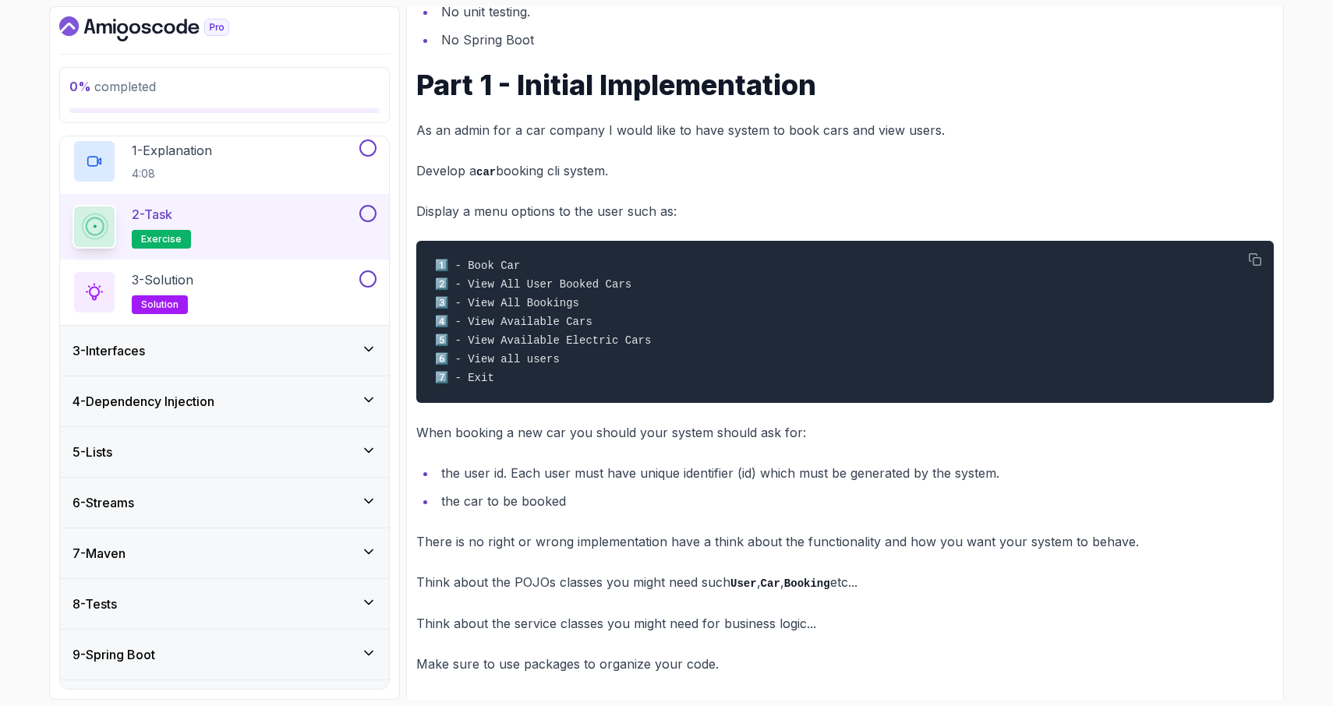
scroll to position [440, 0]
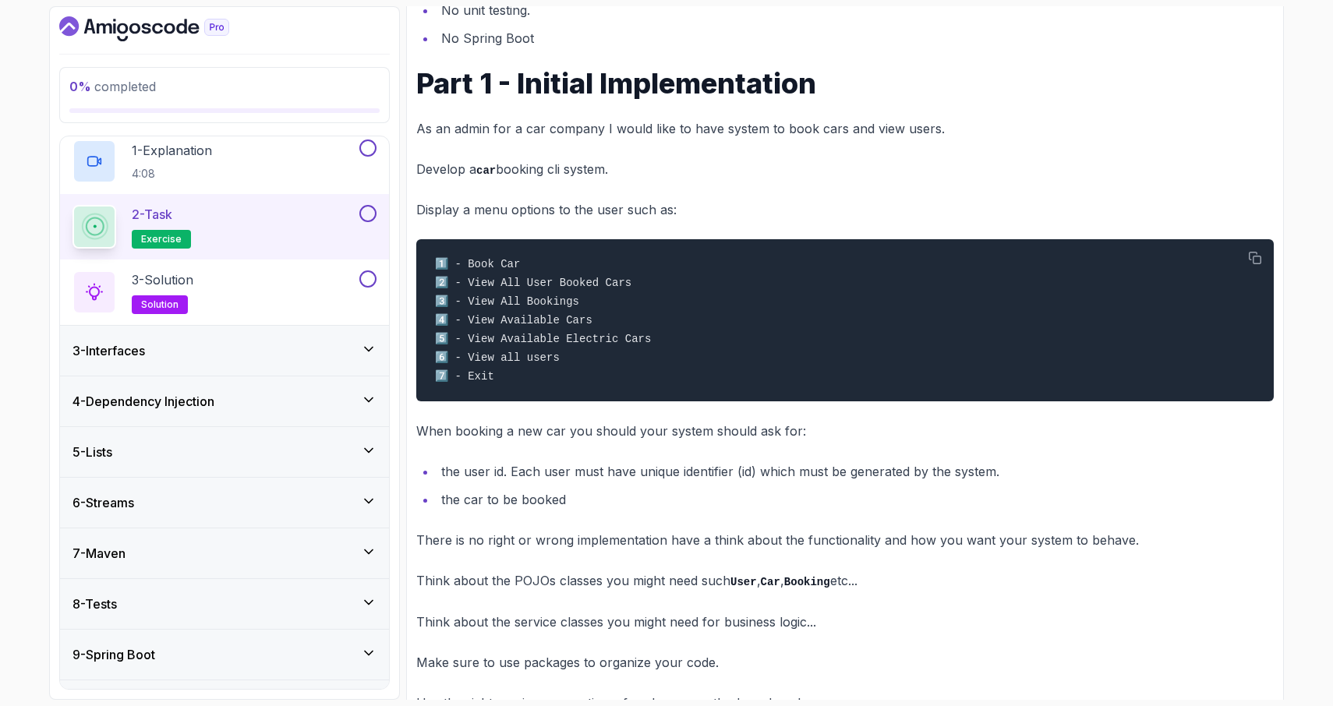
click at [259, 513] on div "6 - Streams" at bounding box center [224, 503] width 329 height 50
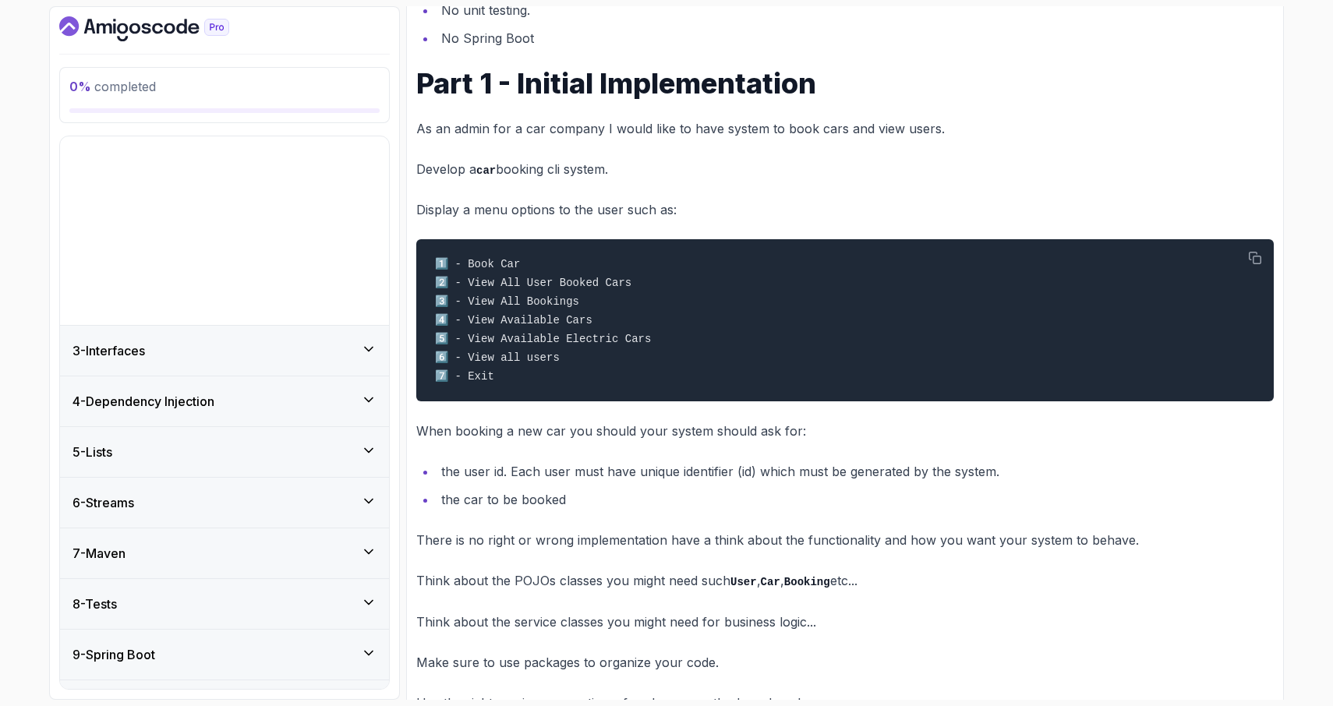
scroll to position [0, 0]
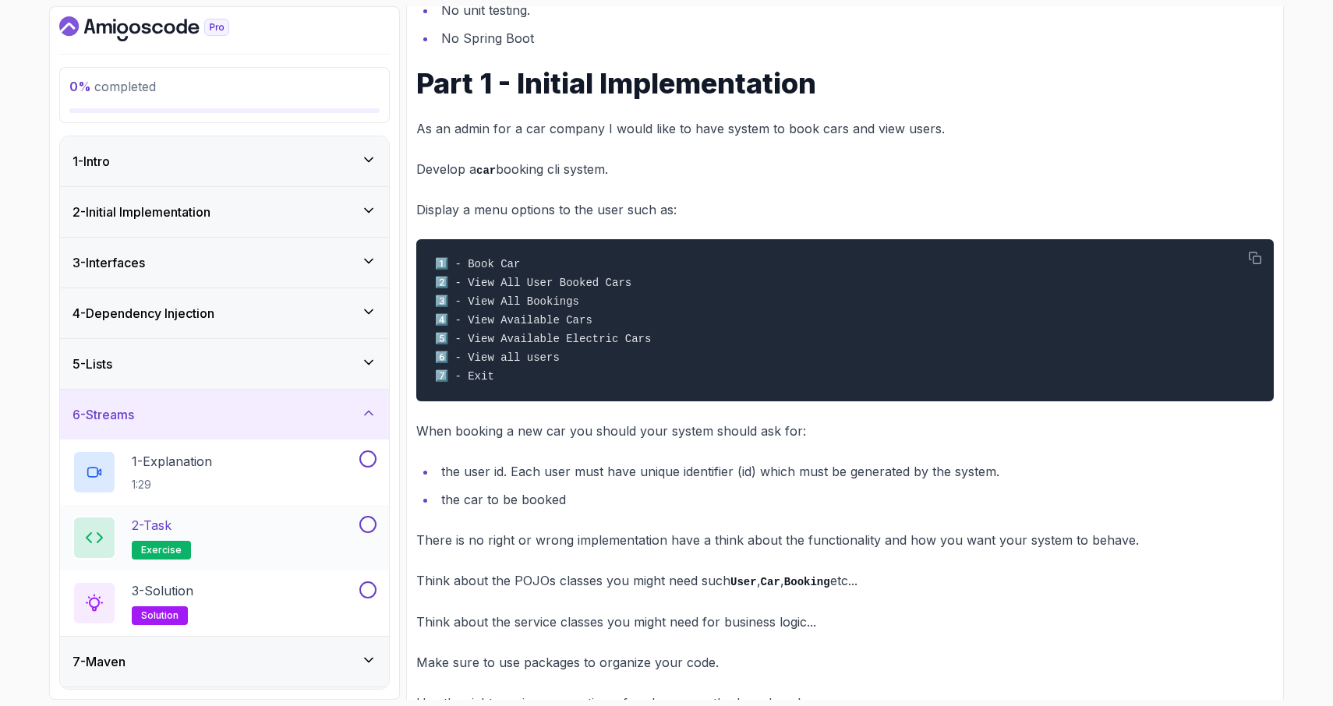
click at [252, 534] on div "2 - Task exercise" at bounding box center [214, 538] width 284 height 44
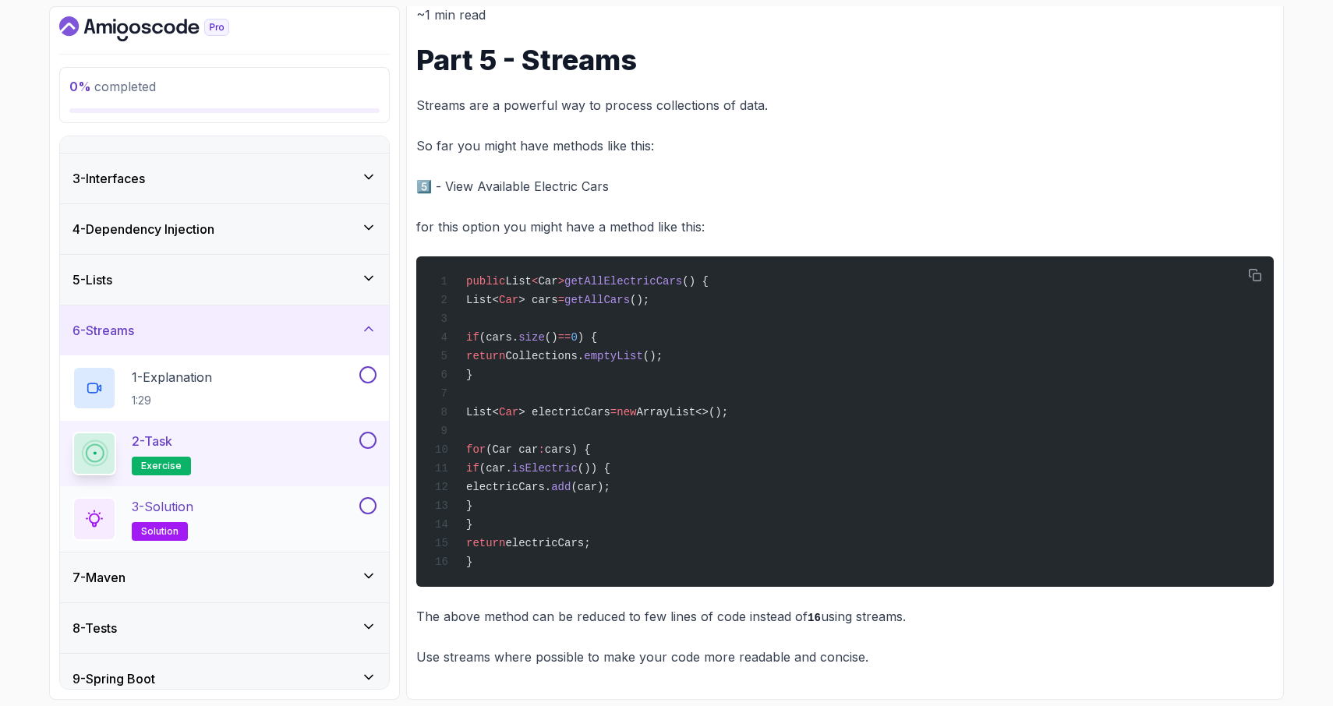
scroll to position [150, 0]
